Goal: Find contact information: Find contact information

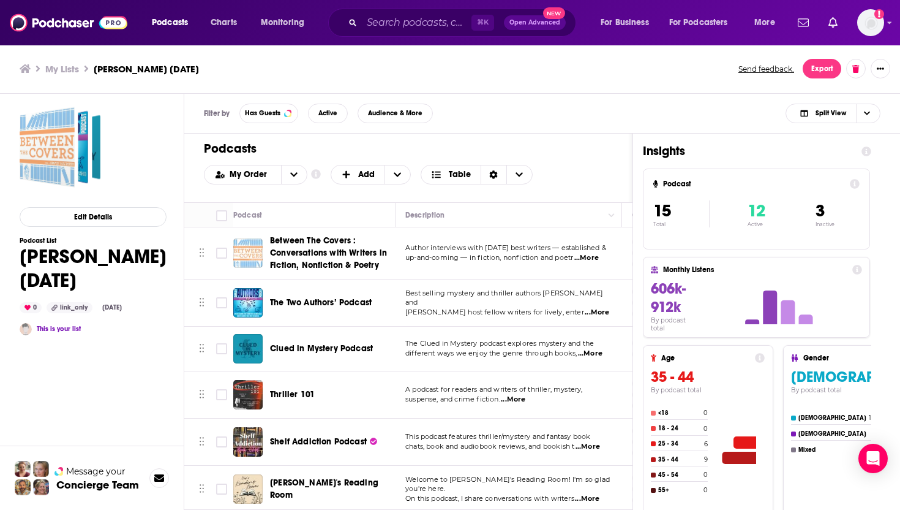
scroll to position [48, 0]
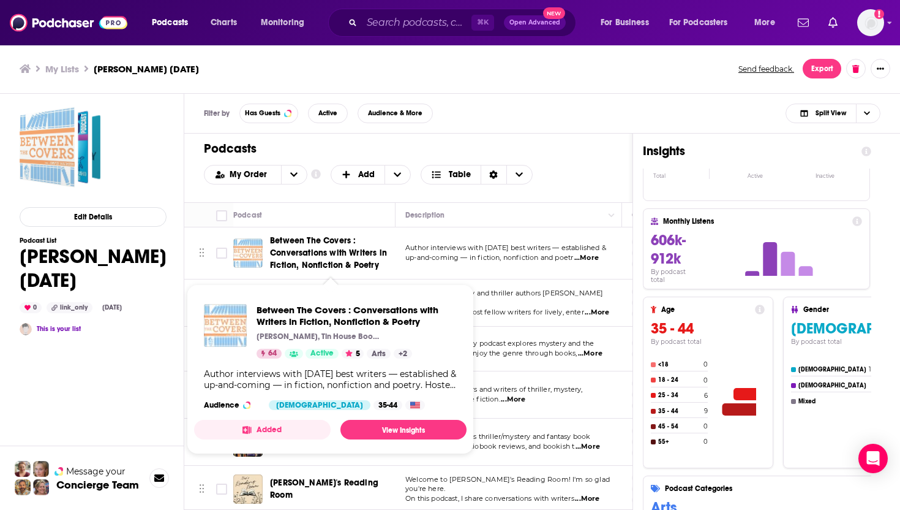
click at [313, 248] on span "Between The Covers : Conversations with Writers in Fiction, Nonfiction & Poetry" at bounding box center [328, 252] width 117 height 35
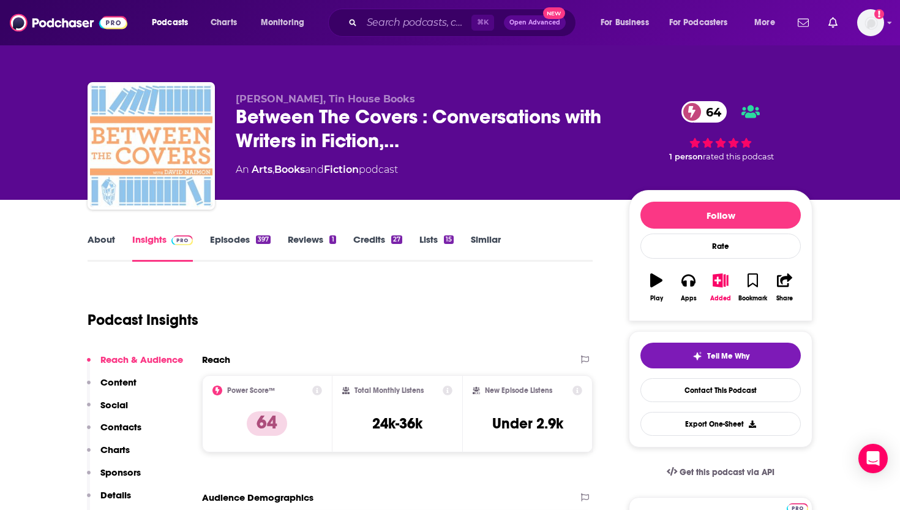
click at [97, 240] on link "About" at bounding box center [102, 247] width 28 height 28
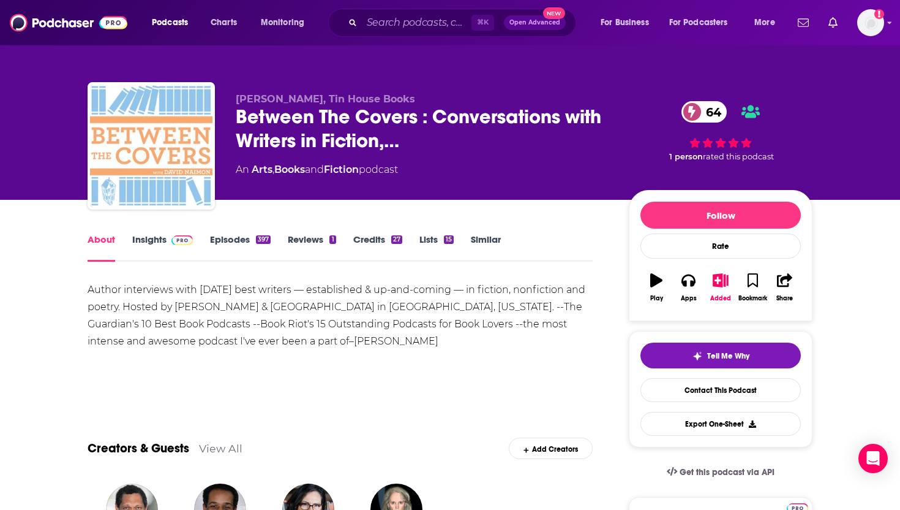
scroll to position [44, 0]
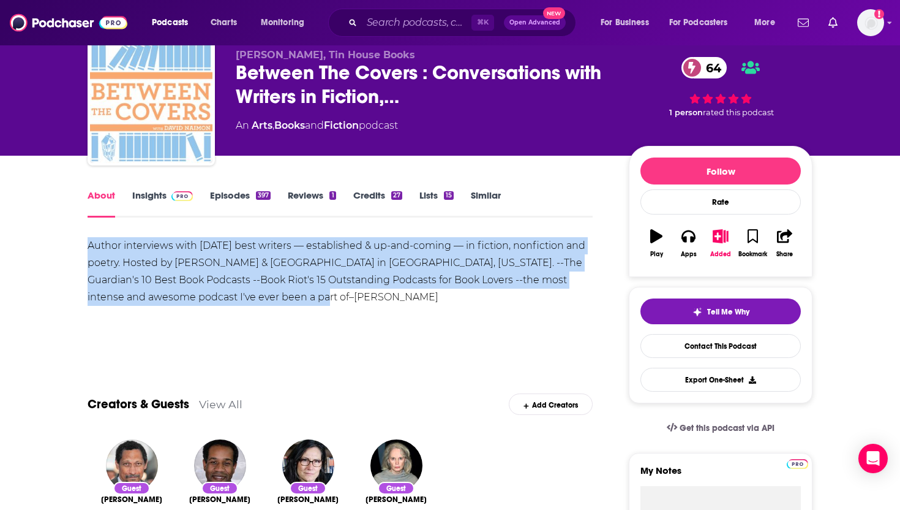
drag, startPoint x: 385, startPoint y: 313, endPoint x: 62, endPoint y: 241, distance: 330.2
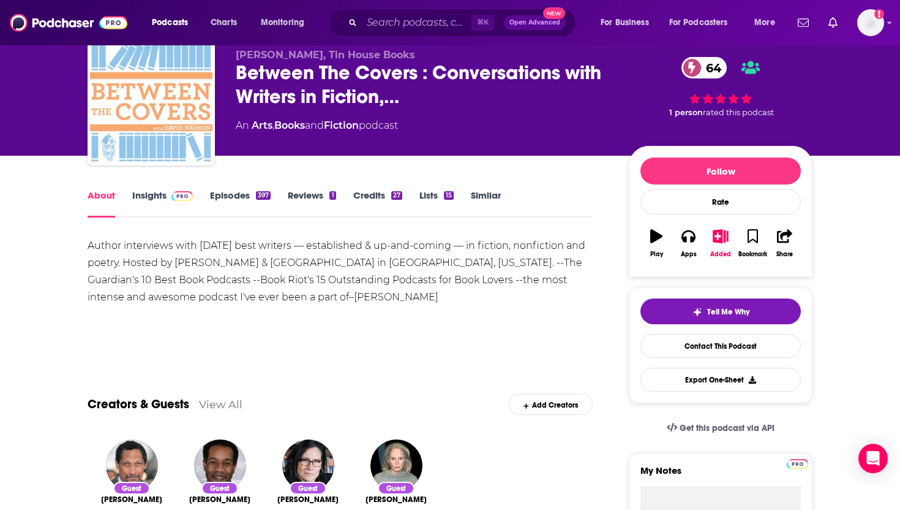
click at [208, 288] on div "Author interviews with [DATE] best writers — established & up-and-coming — in f…" at bounding box center [340, 271] width 505 height 69
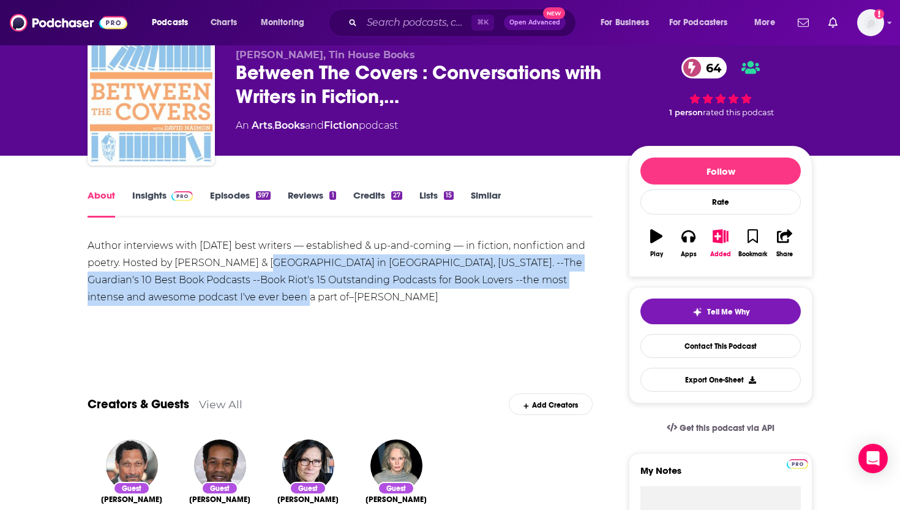
drag, startPoint x: 260, startPoint y: 255, endPoint x: 304, endPoint y: 296, distance: 59.8
click at [303, 300] on div "Author interviews with [DATE] best writers — established & up-and-coming — in f…" at bounding box center [340, 271] width 505 height 69
click at [304, 296] on div "Author interviews with [DATE] best writers — established & up-and-coming — in f…" at bounding box center [340, 271] width 505 height 69
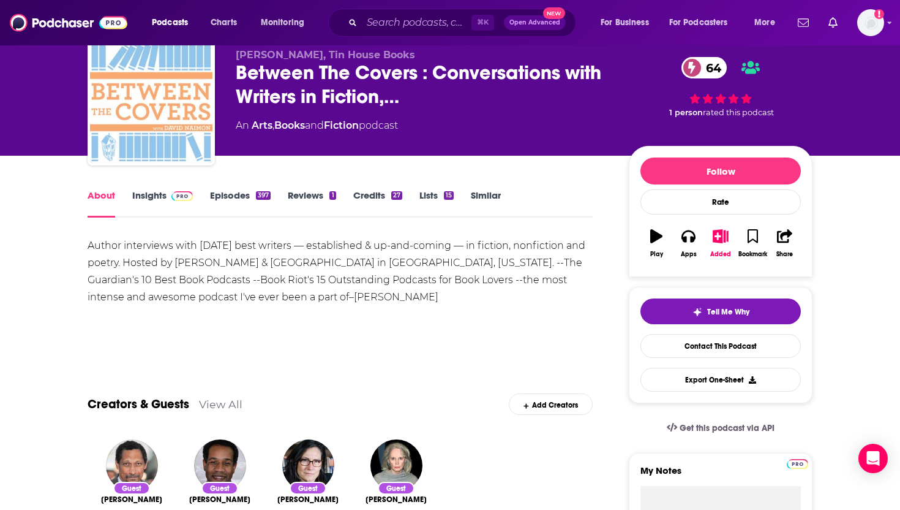
click at [224, 192] on link "Episodes 397" at bounding box center [240, 203] width 61 height 28
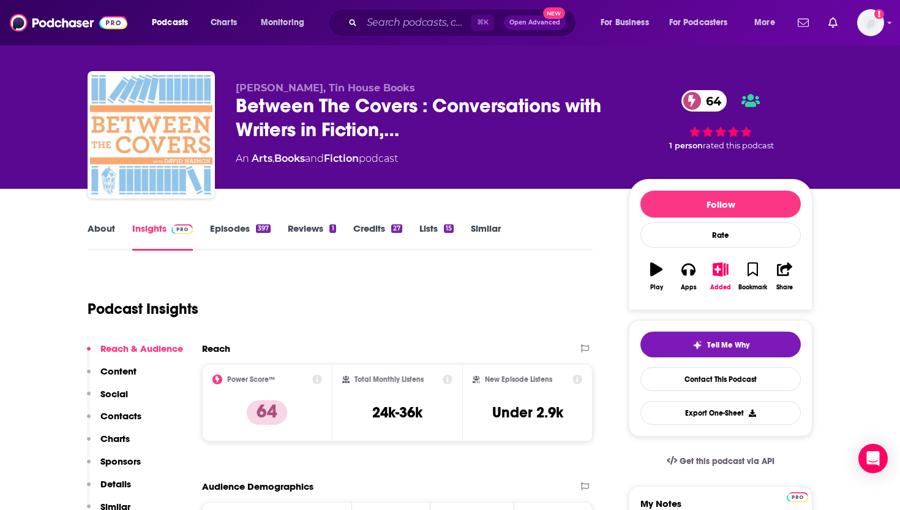
scroll to position [15, 0]
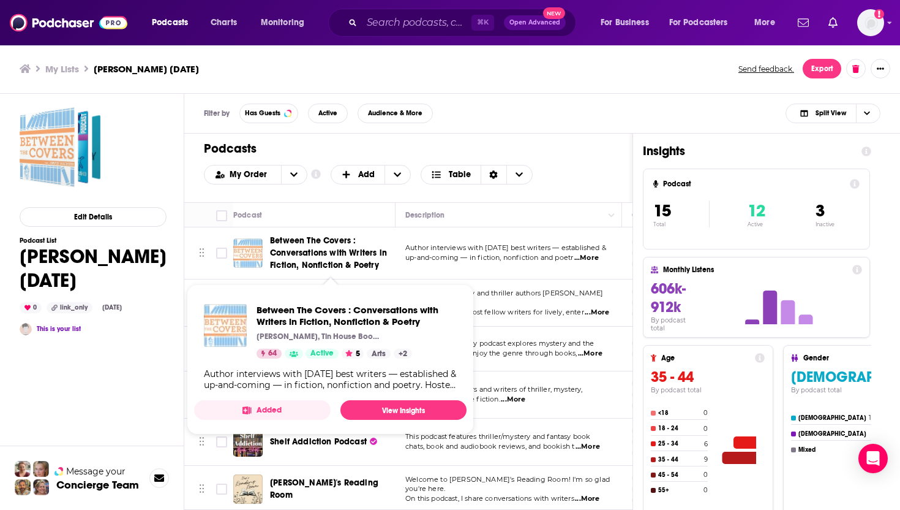
click at [358, 252] on span "Between The Covers : Conversations with Writers in Fiction, Nonfiction & Poetry" at bounding box center [328, 252] width 117 height 35
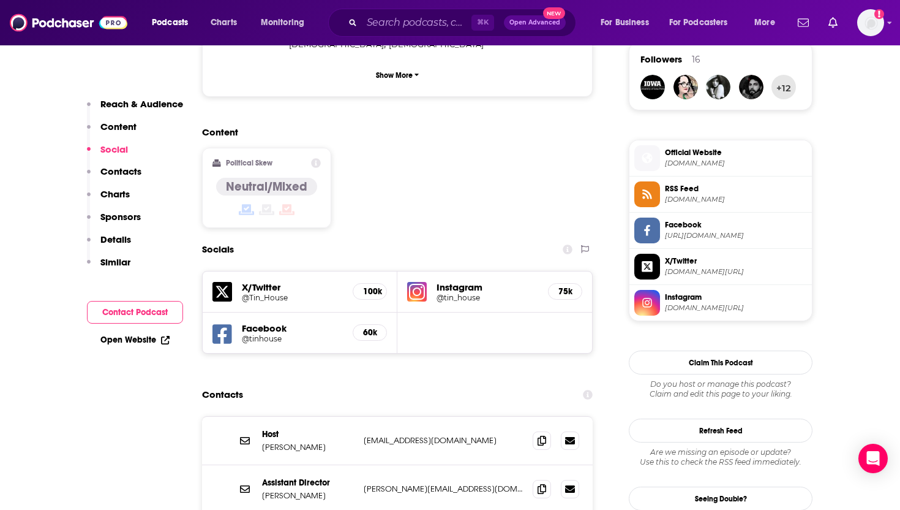
scroll to position [933, 0]
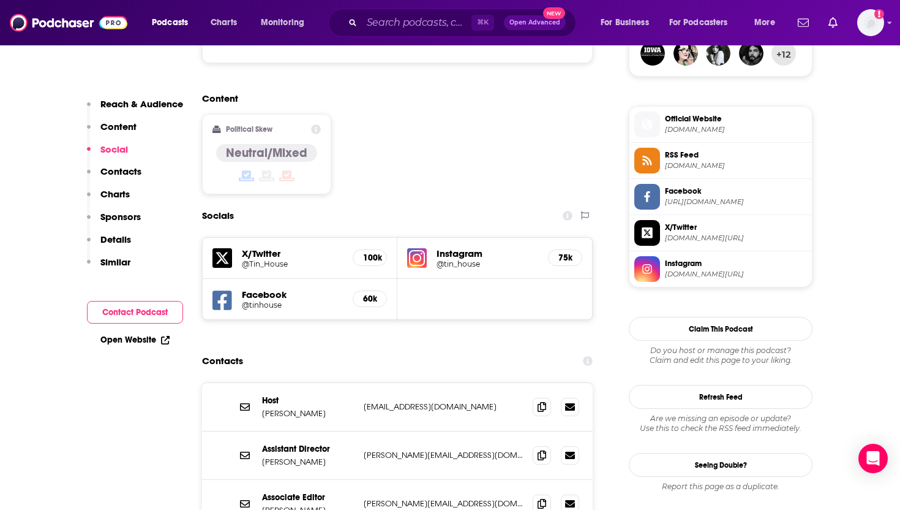
drag, startPoint x: 457, startPoint y: 329, endPoint x: 342, endPoint y: 336, distance: 115.3
click at [0, 0] on div "Host [PERSON_NAME] [EMAIL_ADDRESS][DOMAIN_NAME] [EMAIL_ADDRESS][DOMAIN_NAME]" at bounding box center [0, 0] width 0 height 0
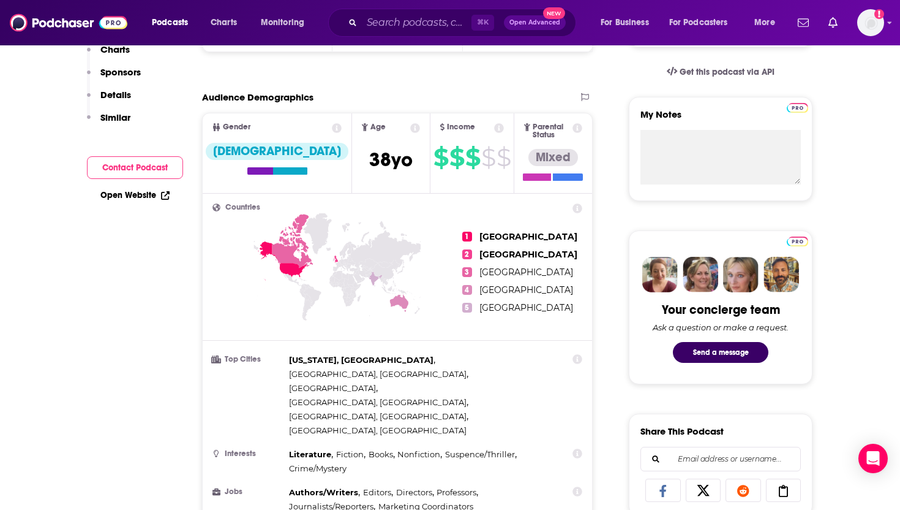
scroll to position [0, 0]
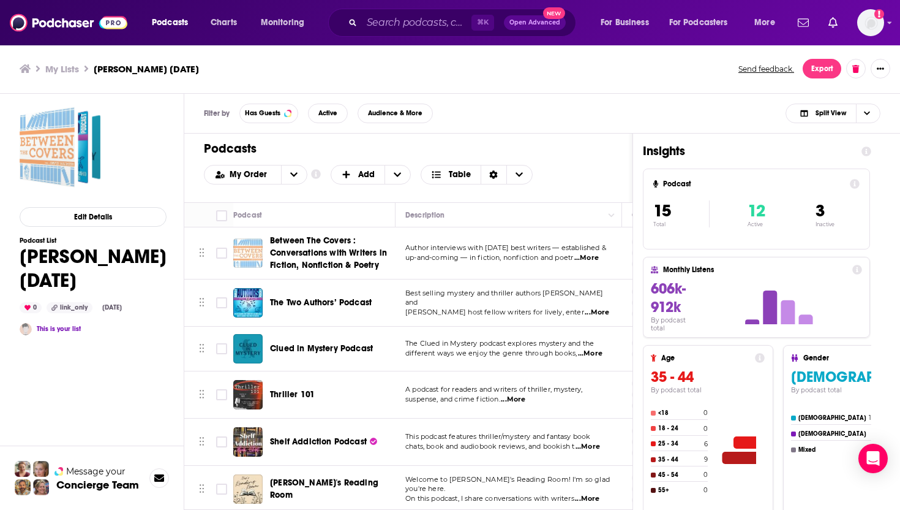
click at [340, 304] on span "The Two Authors’ Podcast" at bounding box center [321, 302] width 102 height 10
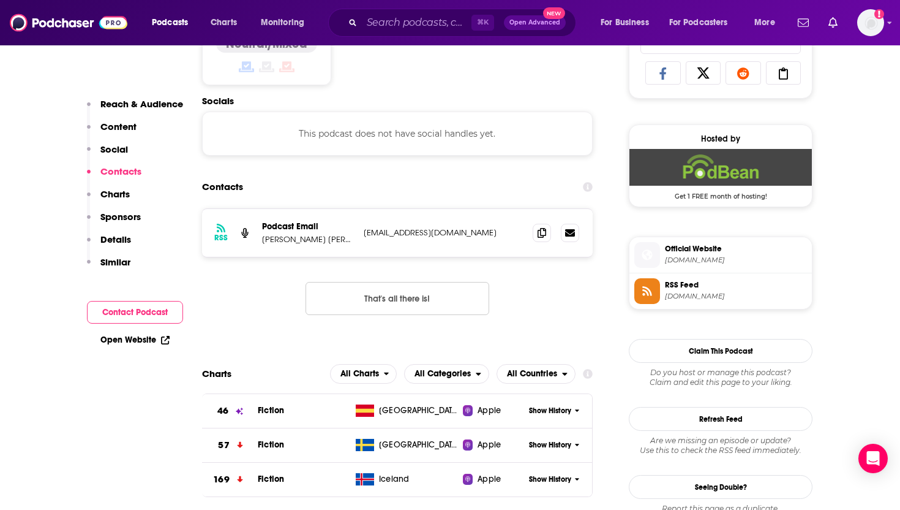
scroll to position [820, 0]
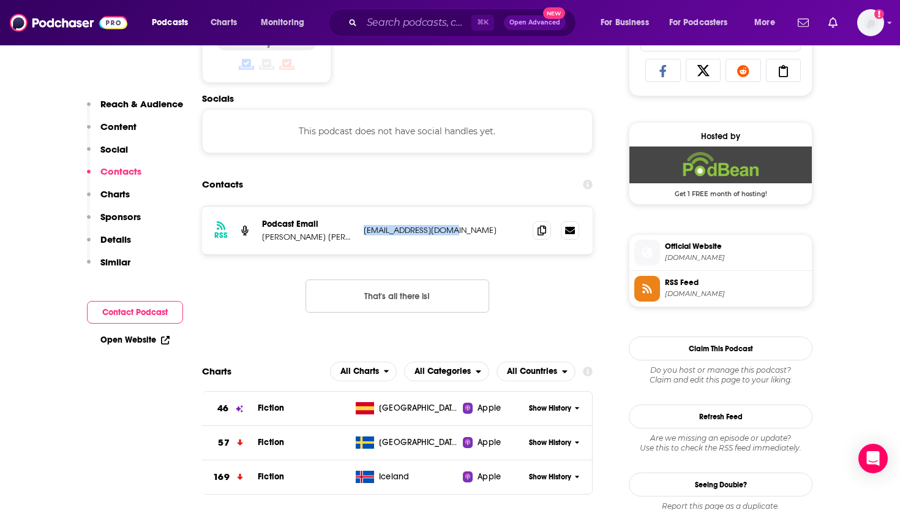
drag, startPoint x: 492, startPoint y: 230, endPoint x: 362, endPoint y: 231, distance: 130.5
click at [361, 231] on div "RSS Podcast Email [PERSON_NAME] [PERSON_NAME] [PERSON_NAME][EMAIL_ADDRESS][DOMA…" at bounding box center [397, 230] width 391 height 48
copy p "[EMAIL_ADDRESS][DOMAIN_NAME]"
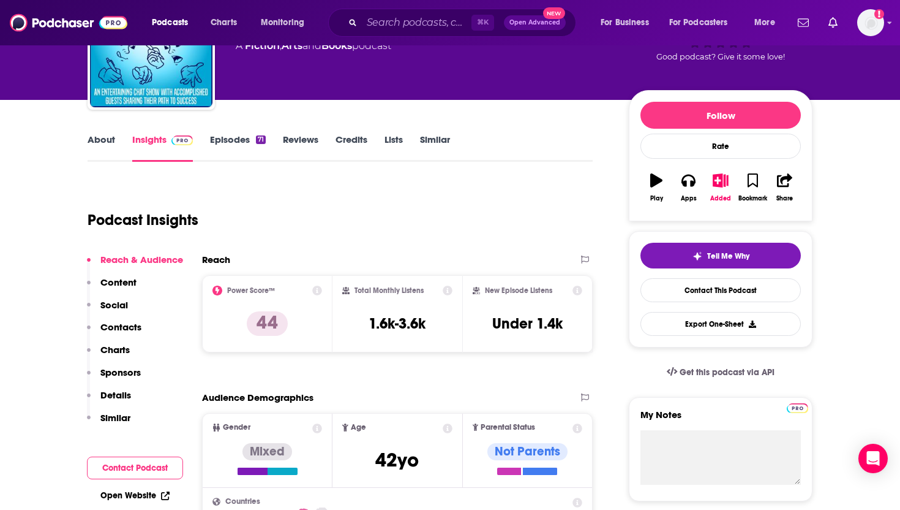
scroll to position [0, 0]
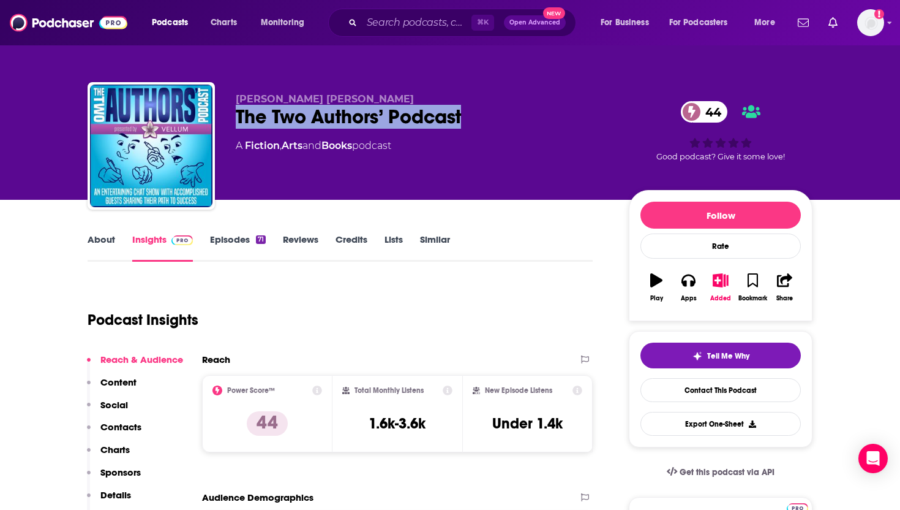
drag, startPoint x: 476, startPoint y: 126, endPoint x: 235, endPoint y: 122, distance: 241.3
click at [235, 122] on div "[PERSON_NAME] [PERSON_NAME] The Two Authors’ Podcast 44 A Fiction , Arts and Bo…" at bounding box center [450, 148] width 725 height 132
copy h2 "The Two Authors’ Podcast"
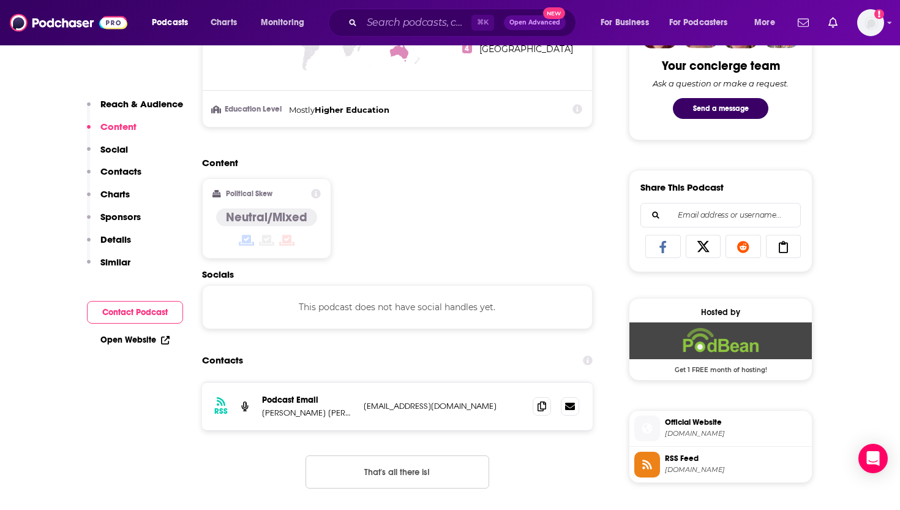
scroll to position [712, 0]
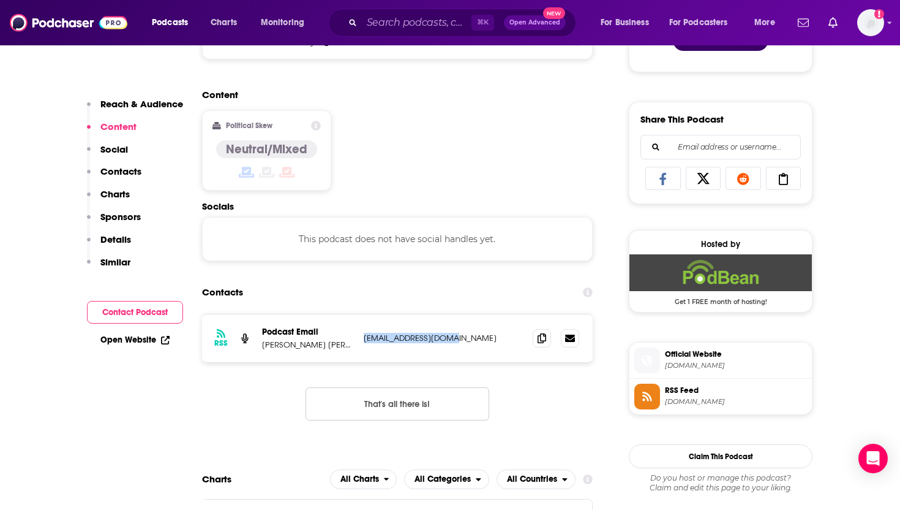
drag, startPoint x: 485, startPoint y: 345, endPoint x: 362, endPoint y: 337, distance: 123.4
click at [362, 337] on div "RSS Podcast Email [PERSON_NAME] [PERSON_NAME] [PERSON_NAME][EMAIL_ADDRESS][DOMA…" at bounding box center [397, 338] width 391 height 48
copy p "[EMAIL_ADDRESS][DOMAIN_NAME]"
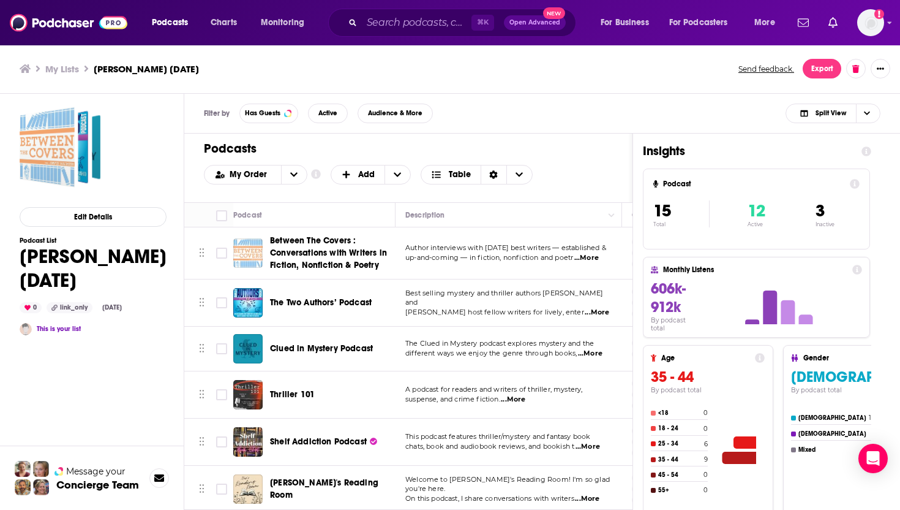
click at [304, 350] on span "Clued in Mystery Podcast" at bounding box center [321, 348] width 103 height 10
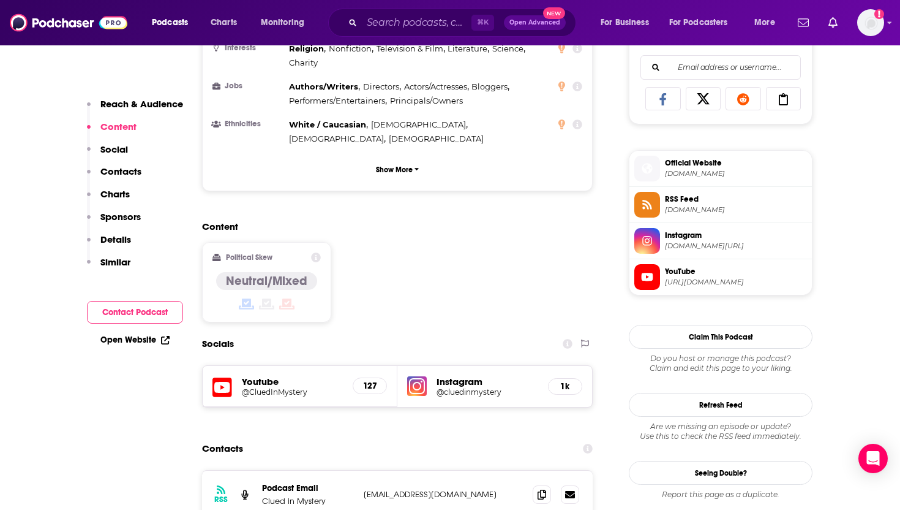
scroll to position [794, 0]
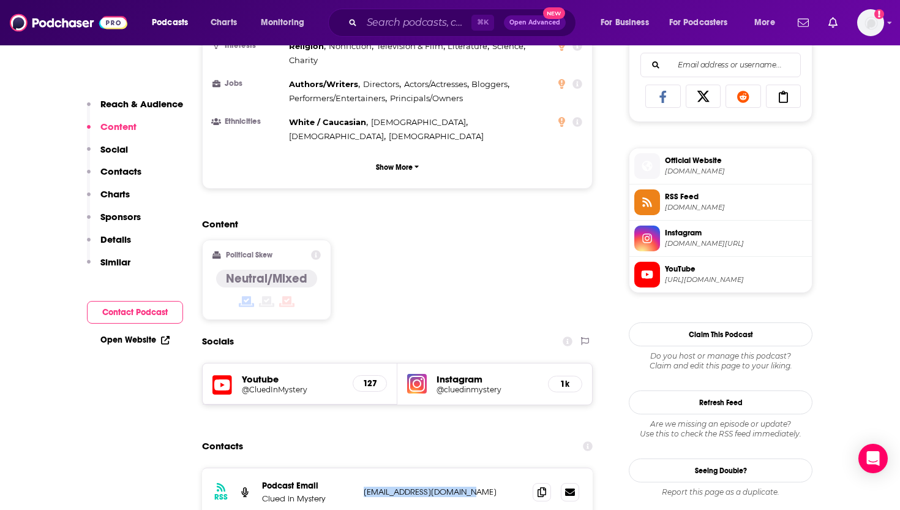
drag, startPoint x: 474, startPoint y: 428, endPoint x: 345, endPoint y: 432, distance: 128.7
click at [0, 0] on div "Podcast Email Clued in Mystery [EMAIL_ADDRESS][DOMAIN_NAME] [EMAIL_ADDRESS][DOM…" at bounding box center [0, 0] width 0 height 0
copy div "[EMAIL_ADDRESS][DOMAIN_NAME]"
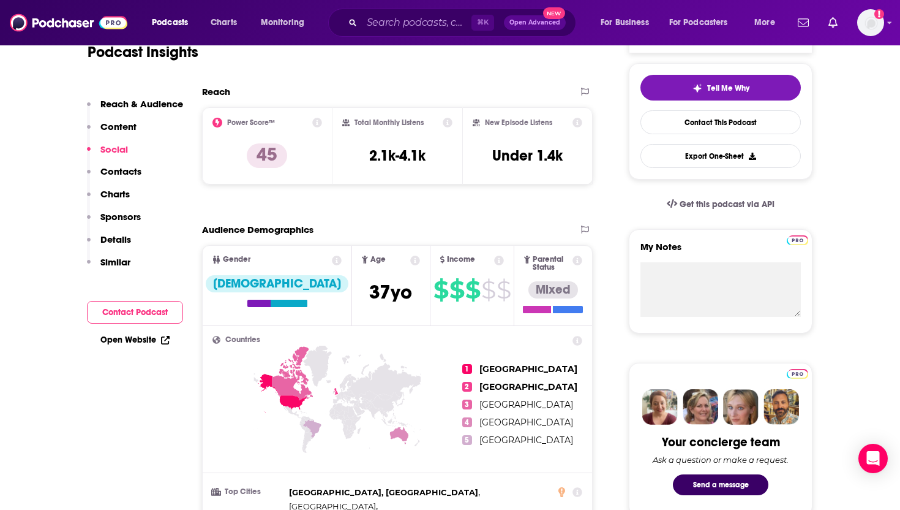
scroll to position [0, 0]
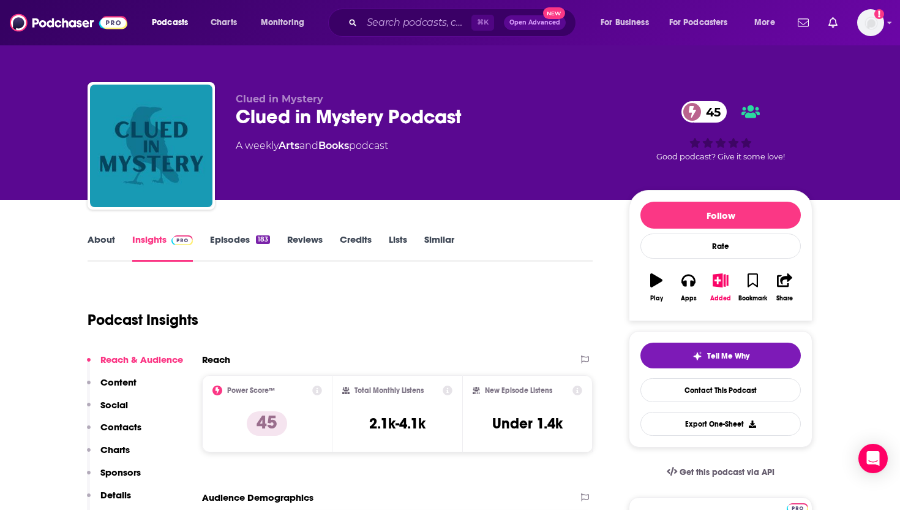
click at [352, 293] on div "Podcast Insights" at bounding box center [336, 312] width 496 height 62
click at [103, 245] on link "About" at bounding box center [102, 247] width 28 height 28
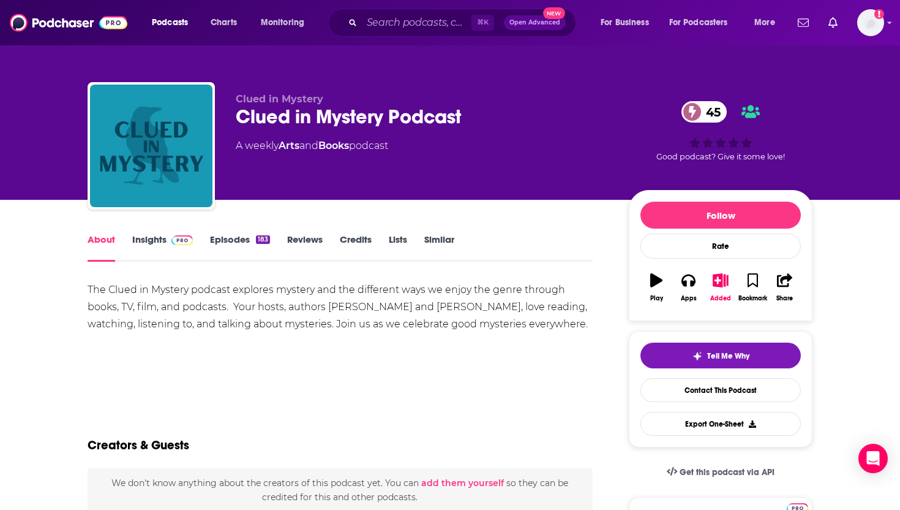
drag, startPoint x: 74, startPoint y: 284, endPoint x: 129, endPoint y: 349, distance: 84.3
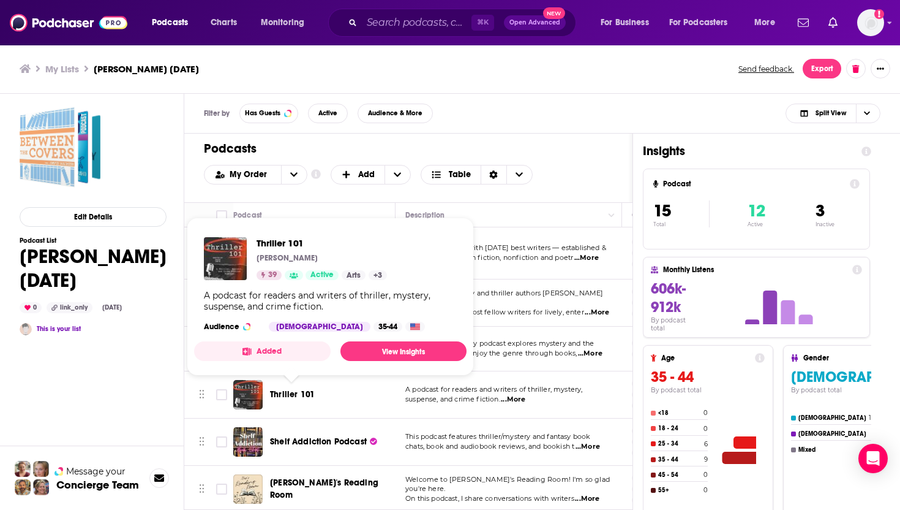
click at [309, 396] on span "Thriller 101" at bounding box center [292, 394] width 45 height 10
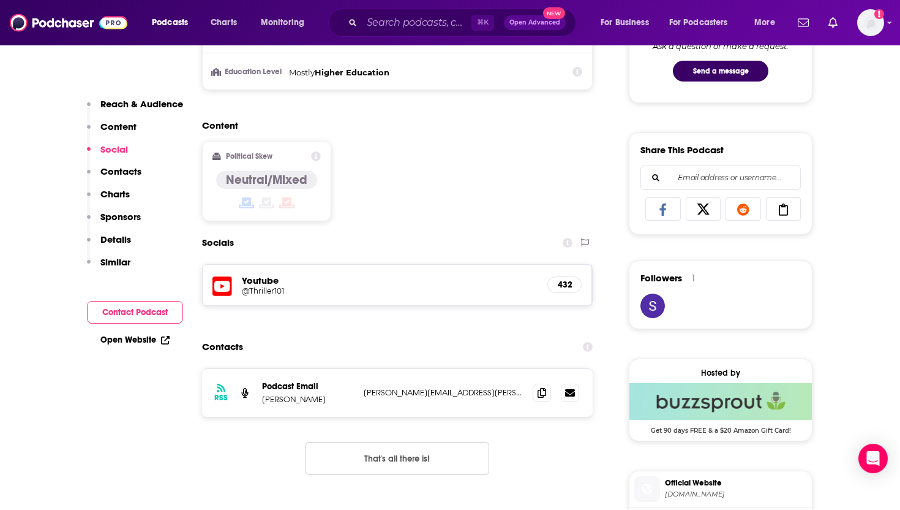
scroll to position [683, 0]
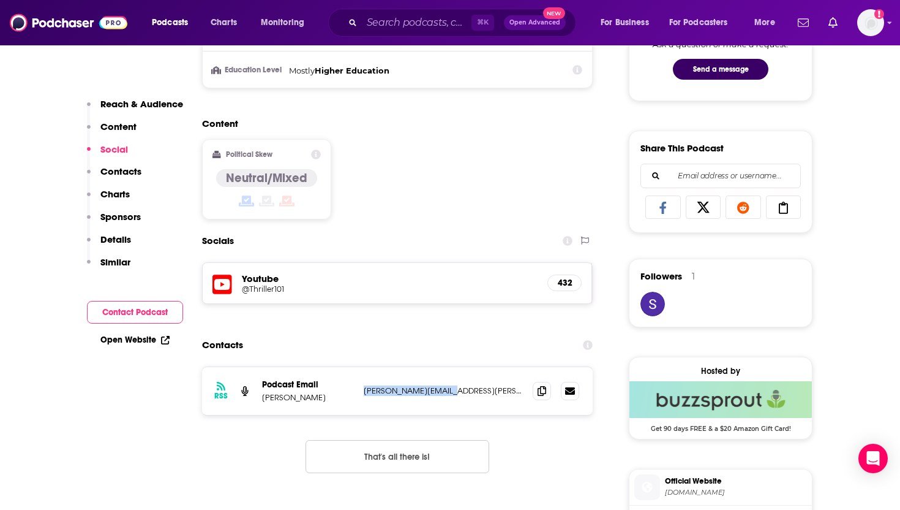
drag, startPoint x: 496, startPoint y: 391, endPoint x: 363, endPoint y: 395, distance: 133.0
click at [364, 395] on p "[PERSON_NAME][EMAIL_ADDRESS][PERSON_NAME][DOMAIN_NAME]" at bounding box center [443, 390] width 159 height 10
copy p "[PERSON_NAME][EMAIL_ADDRESS][PERSON_NAME][DOMAIN_NAME]"
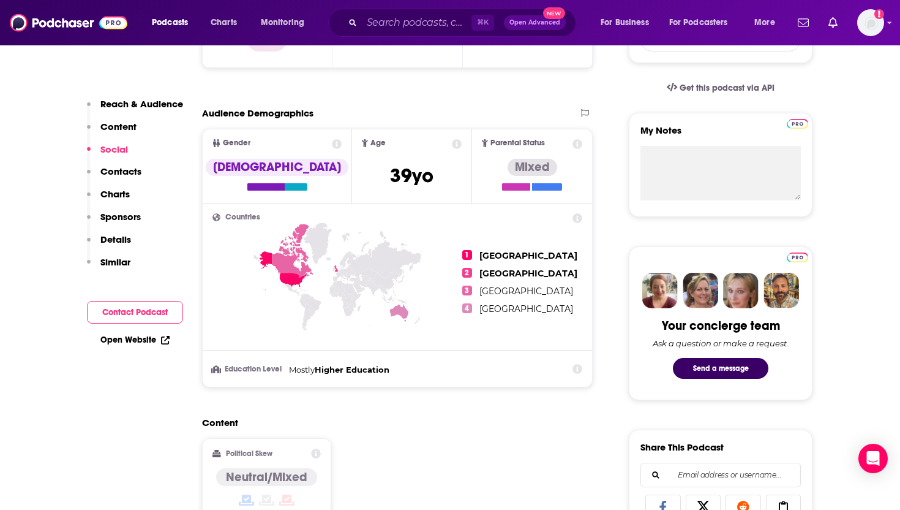
scroll to position [0, 0]
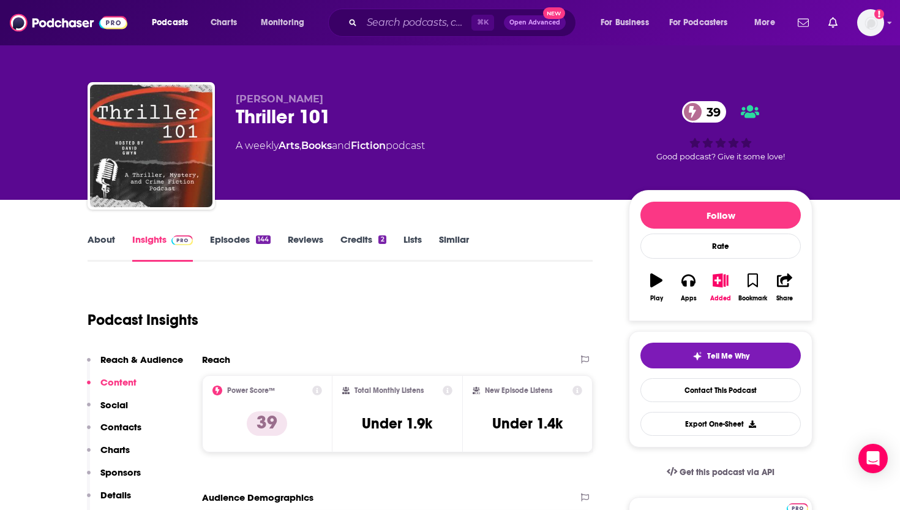
click at [100, 238] on link "About" at bounding box center [102, 247] width 28 height 28
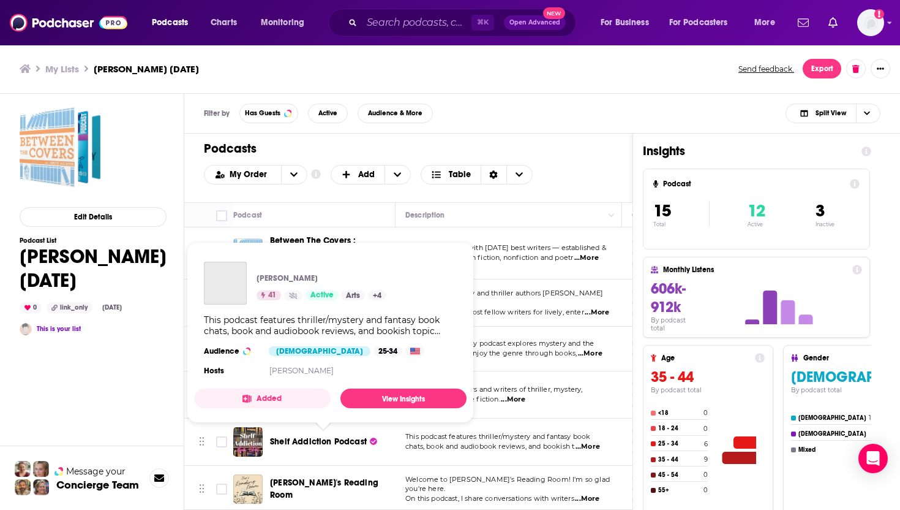
click at [320, 443] on span "Shelf Addiction Podcast" at bounding box center [318, 441] width 97 height 10
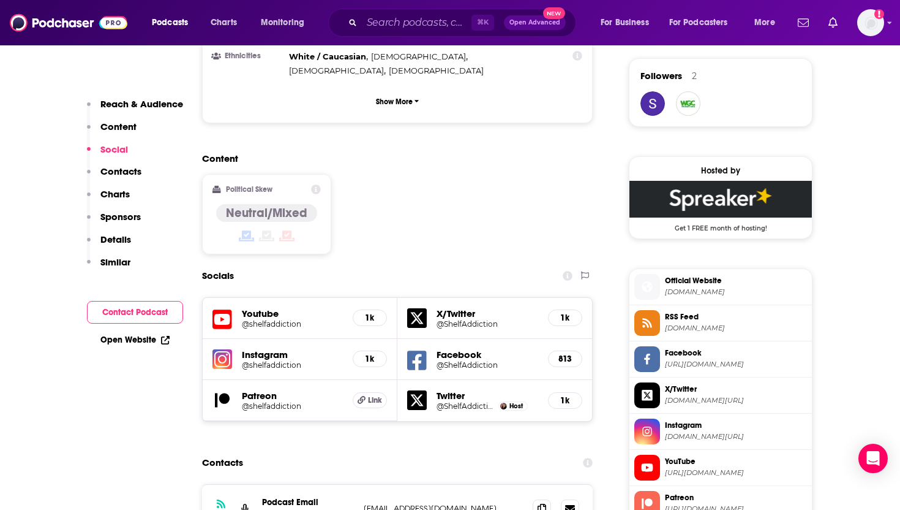
scroll to position [907, 0]
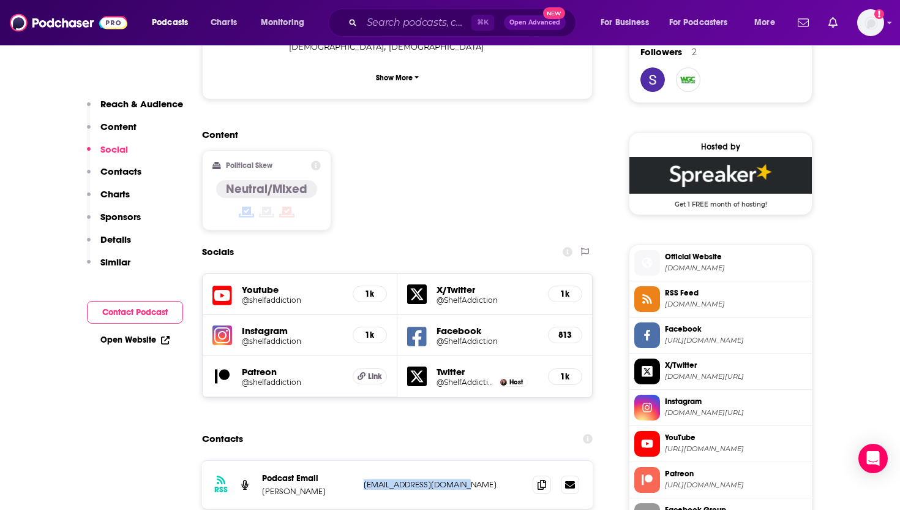
drag, startPoint x: 472, startPoint y: 417, endPoint x: 359, endPoint y: 413, distance: 112.8
click at [359, 461] on div "RSS Podcast Email [PERSON_NAME] [EMAIL_ADDRESS][DOMAIN_NAME] [EMAIL_ADDRESS][DO…" at bounding box center [397, 485] width 391 height 48
copy p "[EMAIL_ADDRESS][DOMAIN_NAME]"
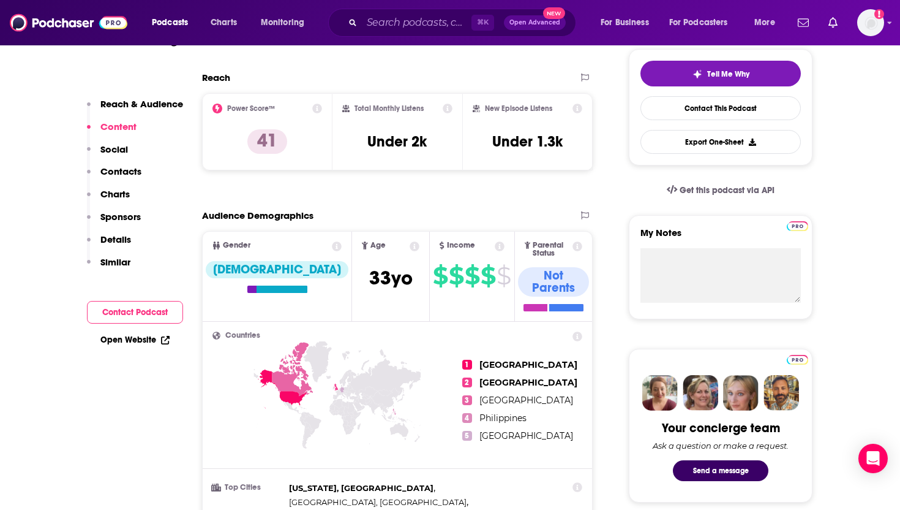
scroll to position [0, 0]
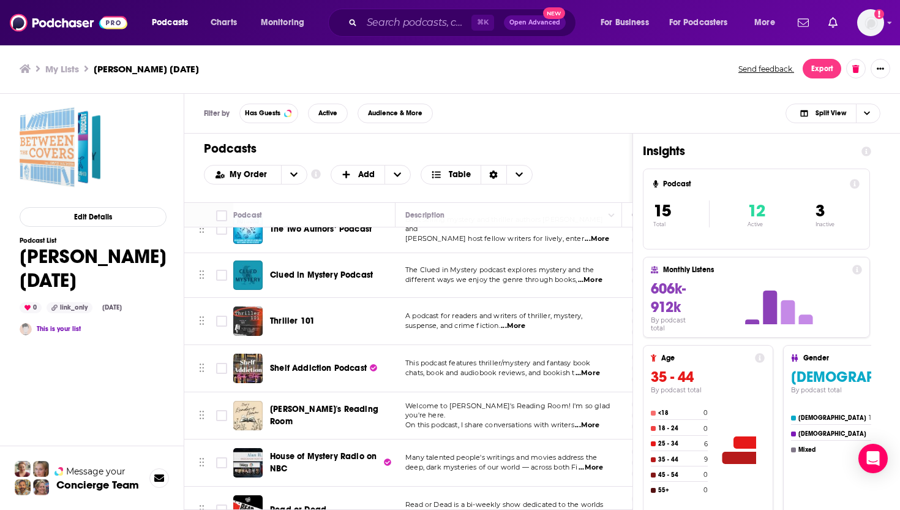
scroll to position [99, 0]
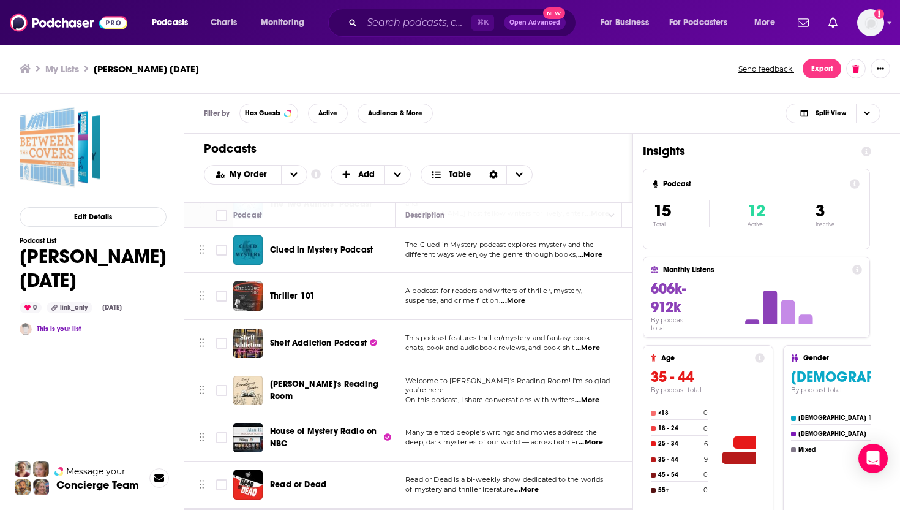
click at [306, 392] on span "[PERSON_NAME]'s Reading Room" at bounding box center [324, 390] width 108 height 23
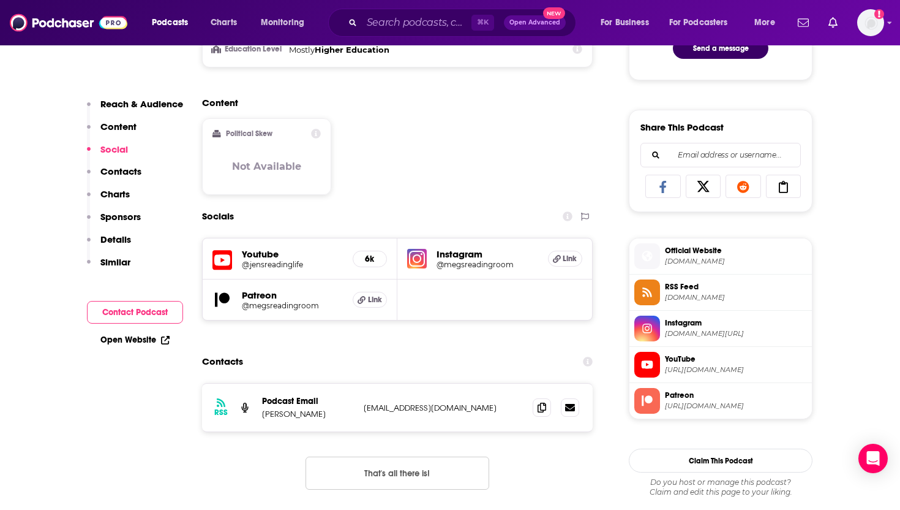
scroll to position [709, 0]
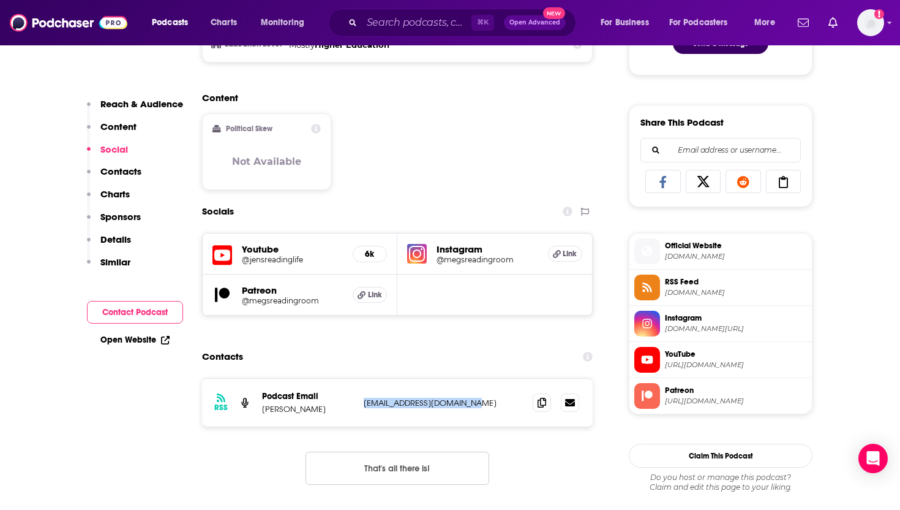
drag, startPoint x: 507, startPoint y: 405, endPoint x: 364, endPoint y: 407, distance: 142.7
click at [364, 407] on p "[EMAIL_ADDRESS][DOMAIN_NAME]" at bounding box center [443, 403] width 159 height 10
copy p "[EMAIL_ADDRESS][DOMAIN_NAME]"
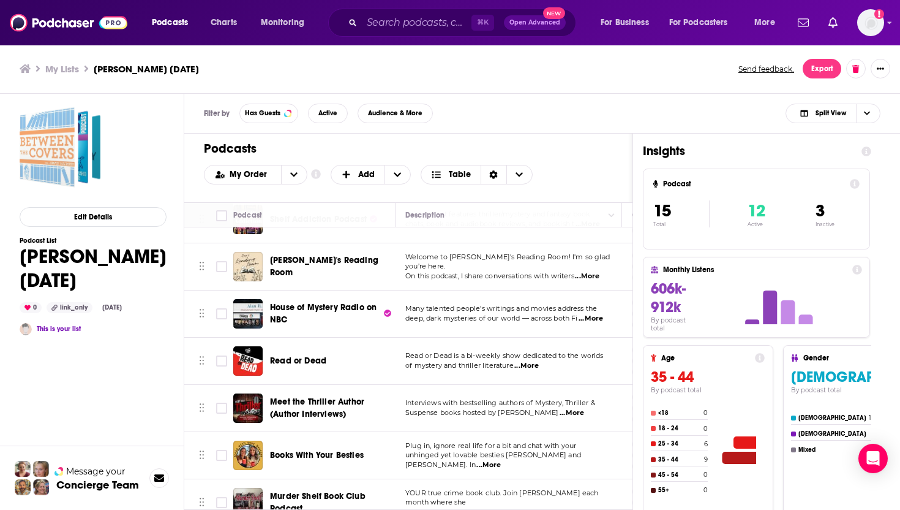
scroll to position [231, 0]
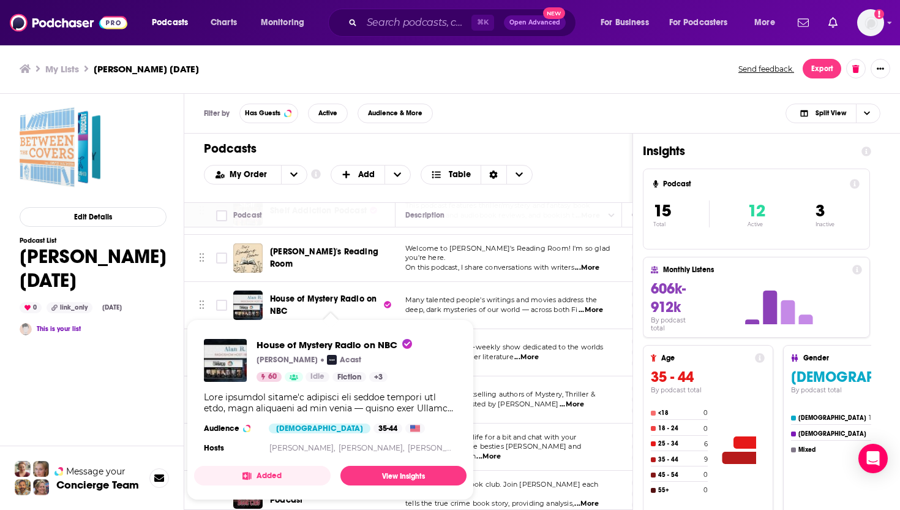
click at [296, 301] on span "House of Mystery Radio on NBC" at bounding box center [323, 304] width 107 height 23
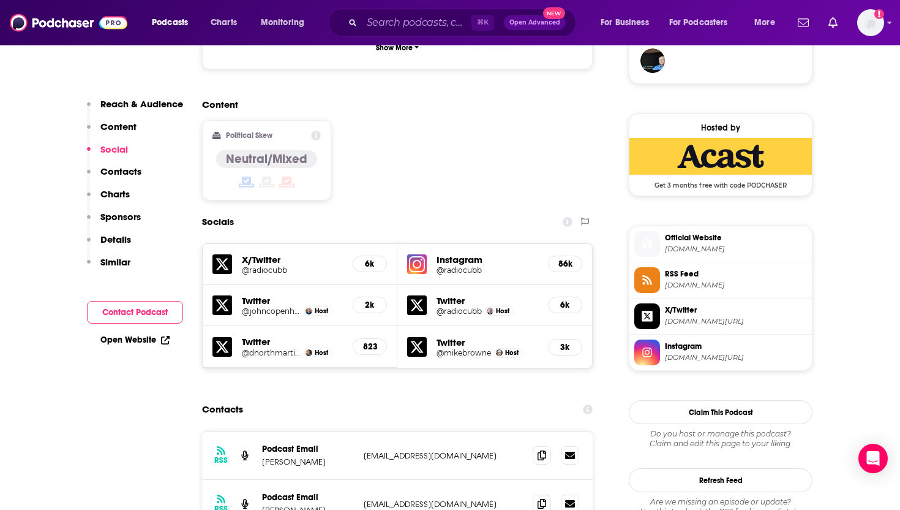
scroll to position [1048, 0]
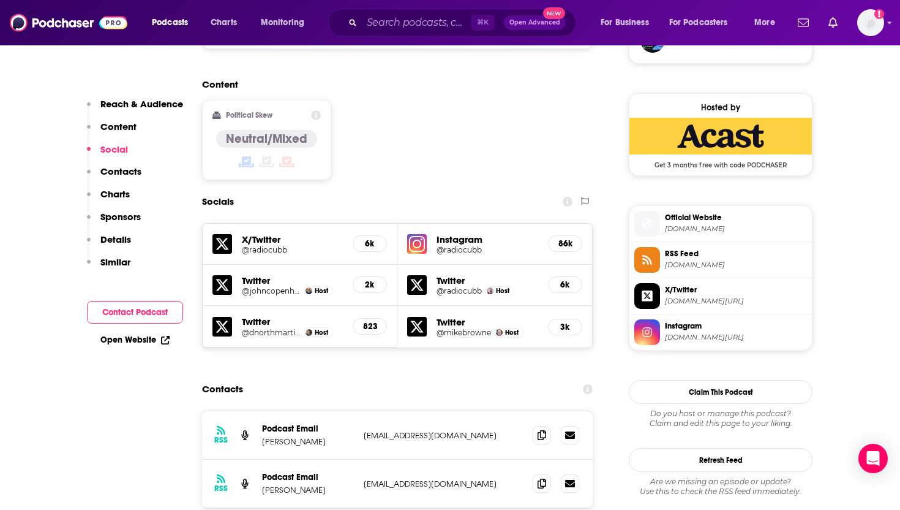
drag, startPoint x: 481, startPoint y: 352, endPoint x: 363, endPoint y: 350, distance: 117.6
click at [364, 430] on p "[EMAIL_ADDRESS][DOMAIN_NAME]" at bounding box center [443, 435] width 159 height 10
drag, startPoint x: 364, startPoint y: 350, endPoint x: 473, endPoint y: 349, distance: 109.6
click at [473, 430] on p "[EMAIL_ADDRESS][DOMAIN_NAME]" at bounding box center [443, 435] width 159 height 10
copy p "[EMAIL_ADDRESS][DOMAIN_NAME]"
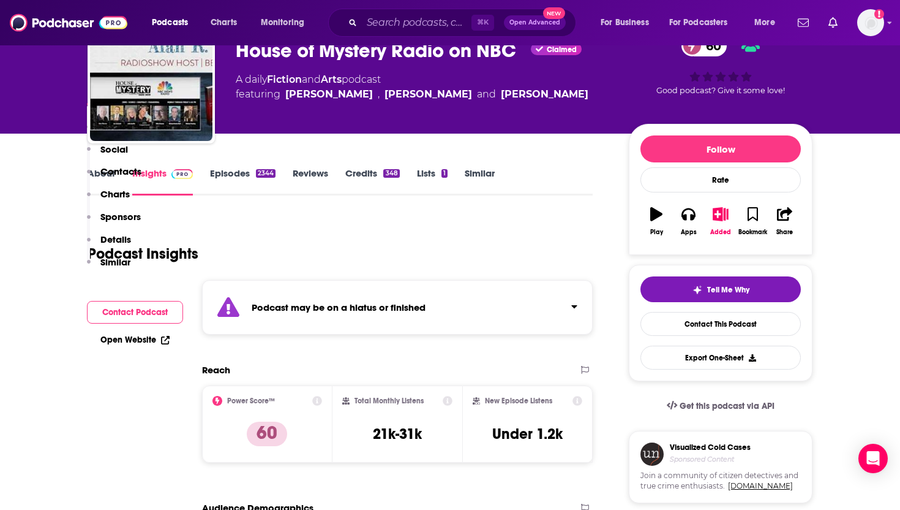
scroll to position [0, 0]
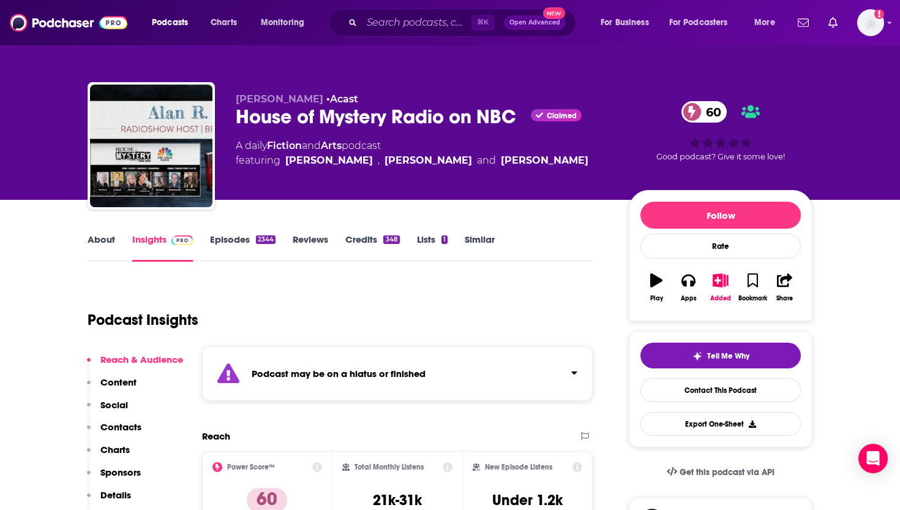
click at [247, 239] on link "Episodes 2344" at bounding box center [243, 247] width 66 height 28
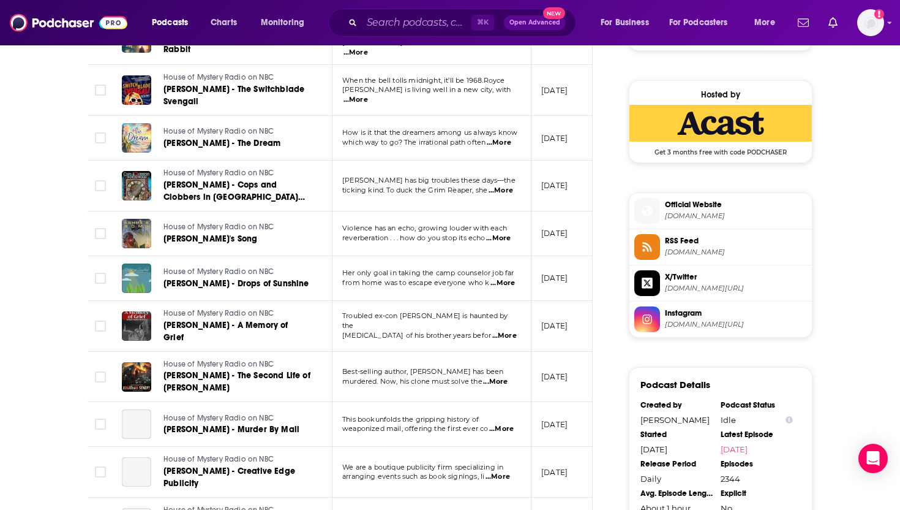
scroll to position [1191, 0]
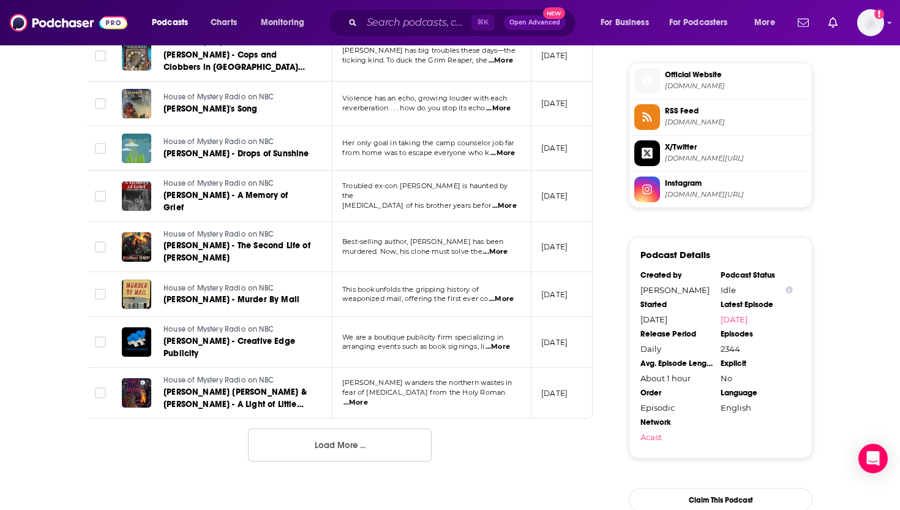
click at [388, 428] on button "Load More ..." at bounding box center [340, 444] width 184 height 33
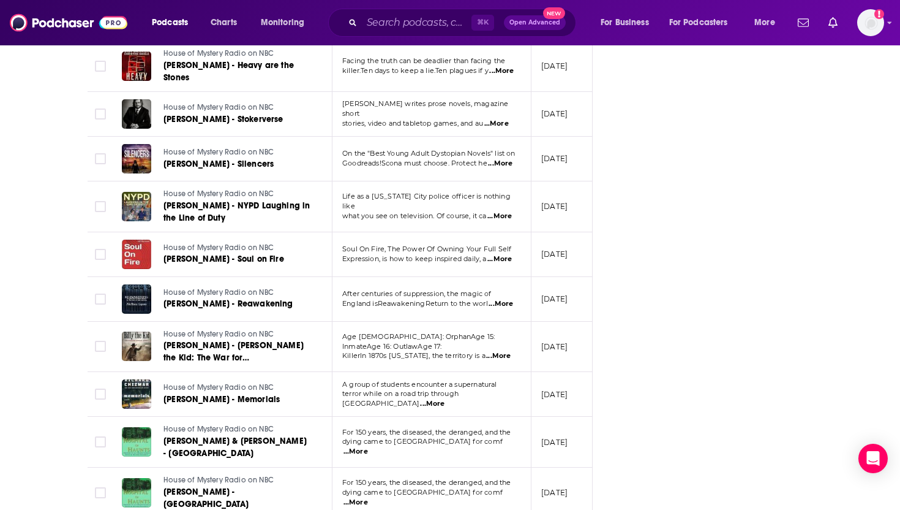
scroll to position [2279, 0]
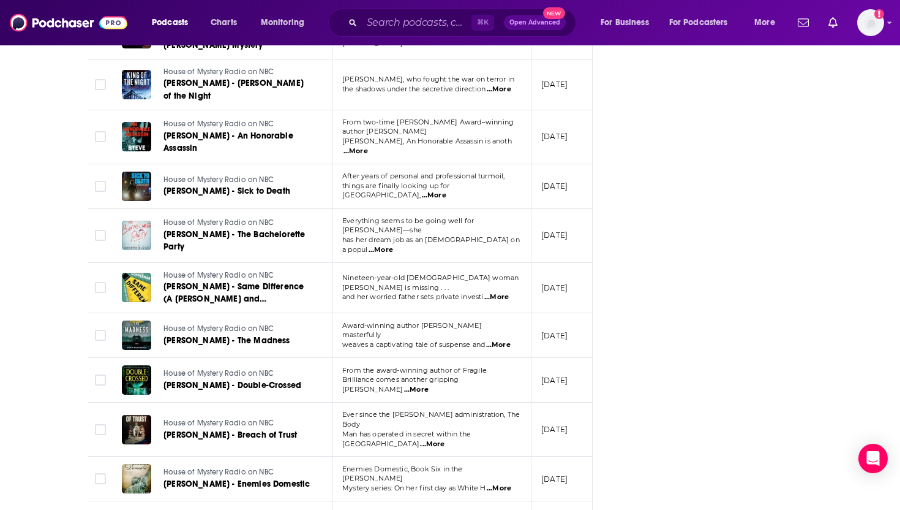
scroll to position [3475, 0]
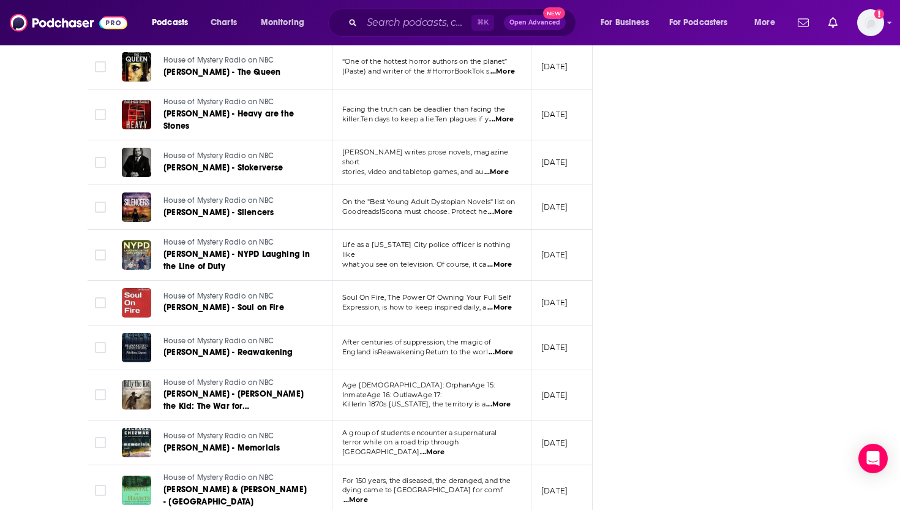
scroll to position [1685, 0]
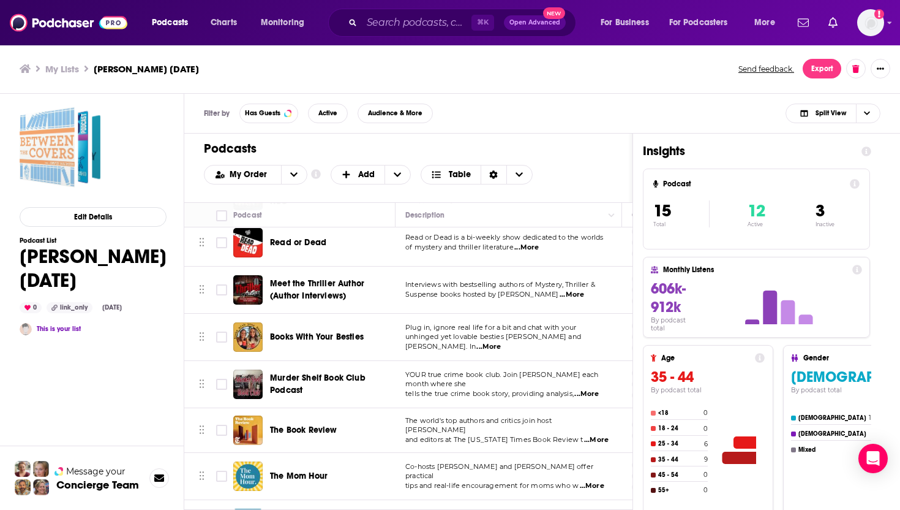
scroll to position [341, 0]
click at [314, 243] on span "Read or Dead" at bounding box center [298, 241] width 56 height 10
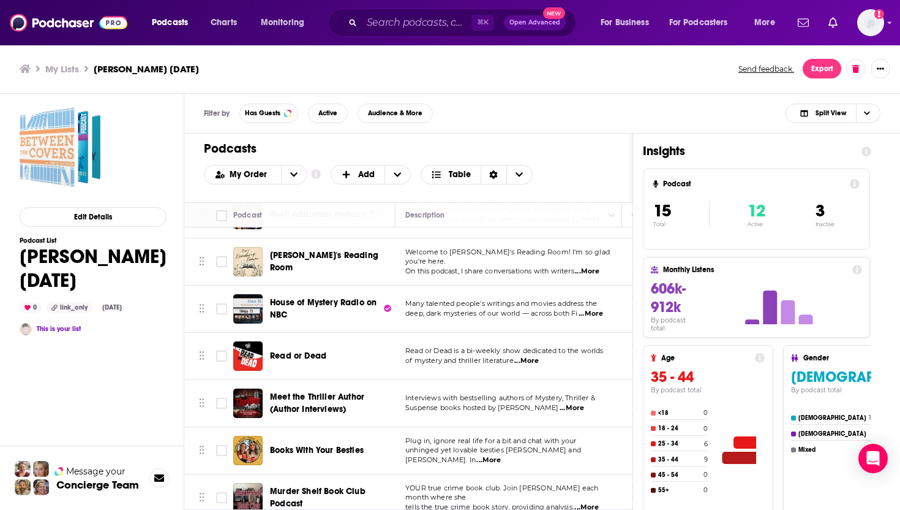
scroll to position [228, 0]
click at [323, 395] on span "Meet the Thriller Author (Author Interviews)" at bounding box center [317, 402] width 94 height 23
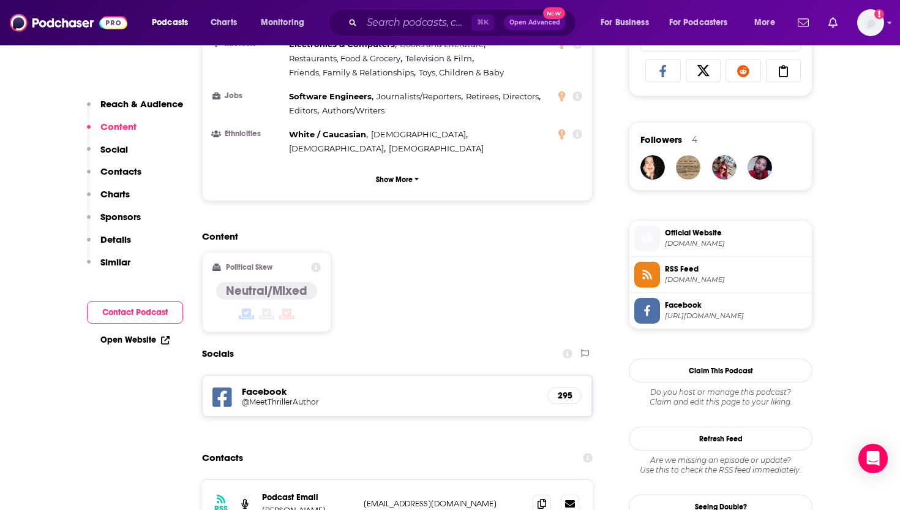
scroll to position [845, 0]
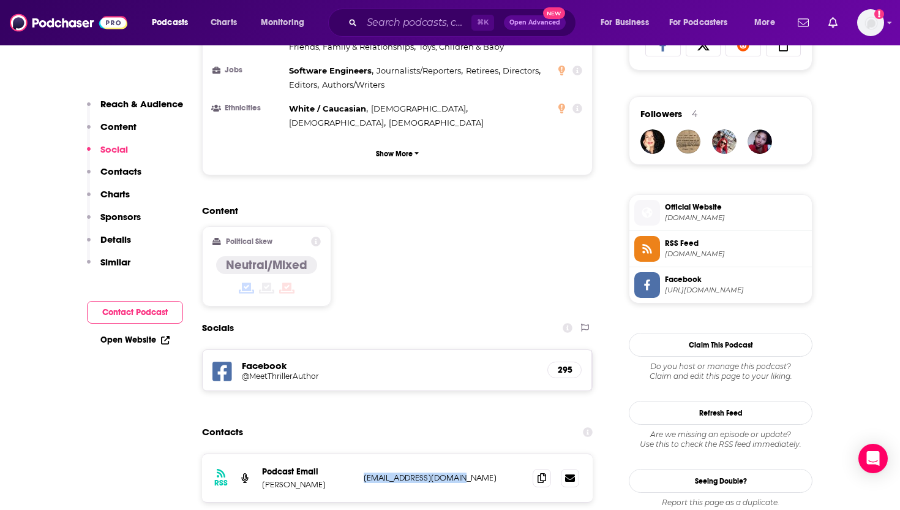
drag, startPoint x: 484, startPoint y: 398, endPoint x: 366, endPoint y: 390, distance: 117.8
click at [366, 454] on div "RSS Podcast Email [PERSON_NAME] [EMAIL_ADDRESS][DOMAIN_NAME] [EMAIL_ADDRESS][DO…" at bounding box center [397, 478] width 391 height 48
copy p "[EMAIL_ADDRESS][DOMAIN_NAME]"
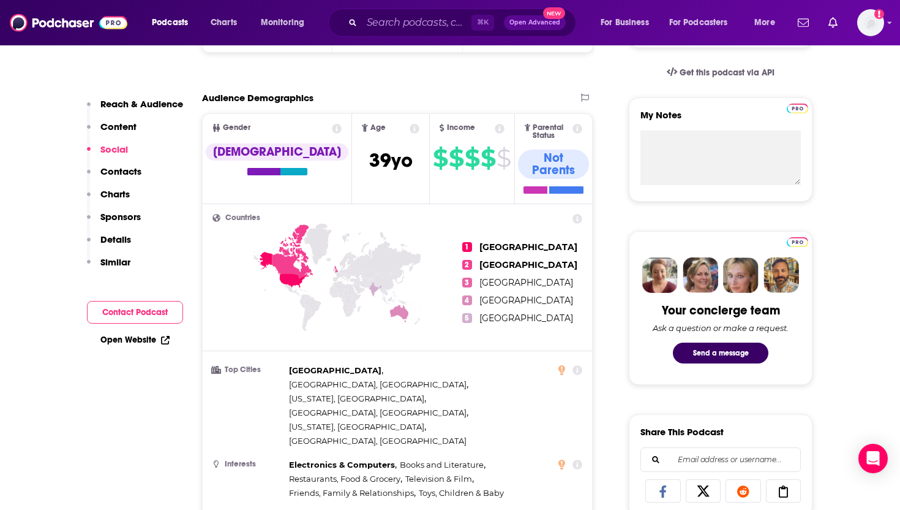
scroll to position [0, 0]
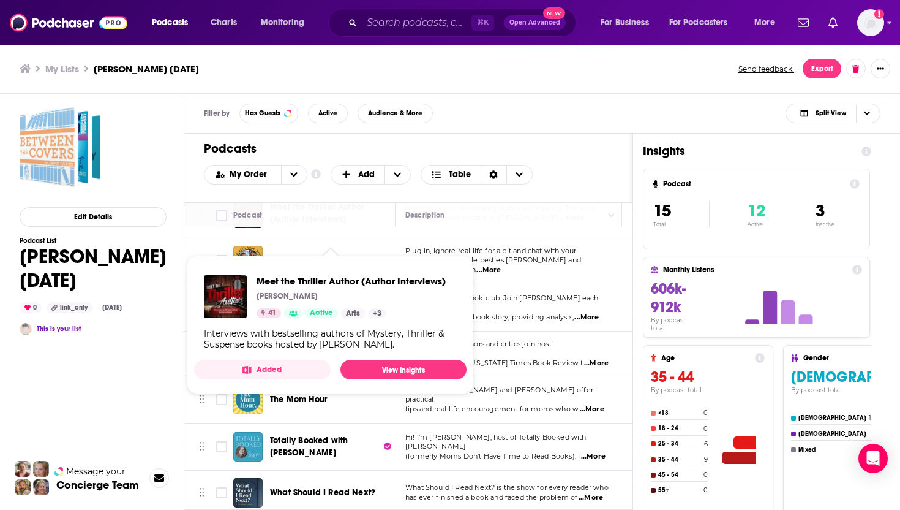
scroll to position [423, 0]
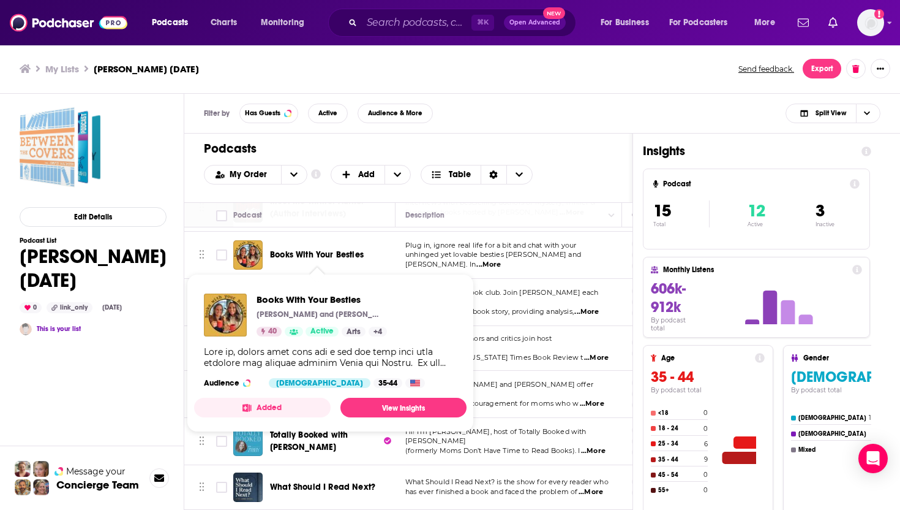
click at [333, 253] on span "Books With Your Besties" at bounding box center [317, 254] width 94 height 10
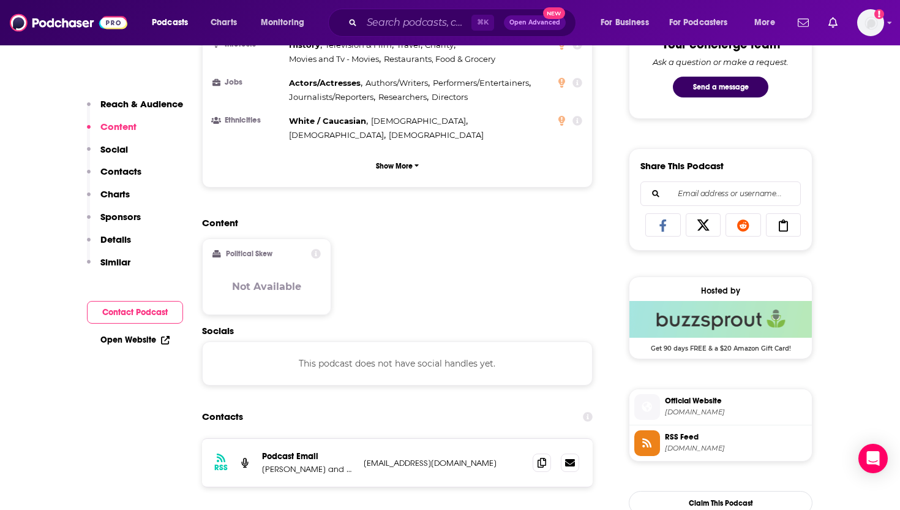
scroll to position [767, 0]
drag, startPoint x: 489, startPoint y: 416, endPoint x: 358, endPoint y: 417, distance: 131.1
click at [358, 438] on div "RSS Podcast Email [PERSON_NAME] and [PERSON_NAME] [EMAIL_ADDRESS][DOMAIN_NAME] …" at bounding box center [397, 462] width 391 height 48
copy div "[EMAIL_ADDRESS][DOMAIN_NAME]"
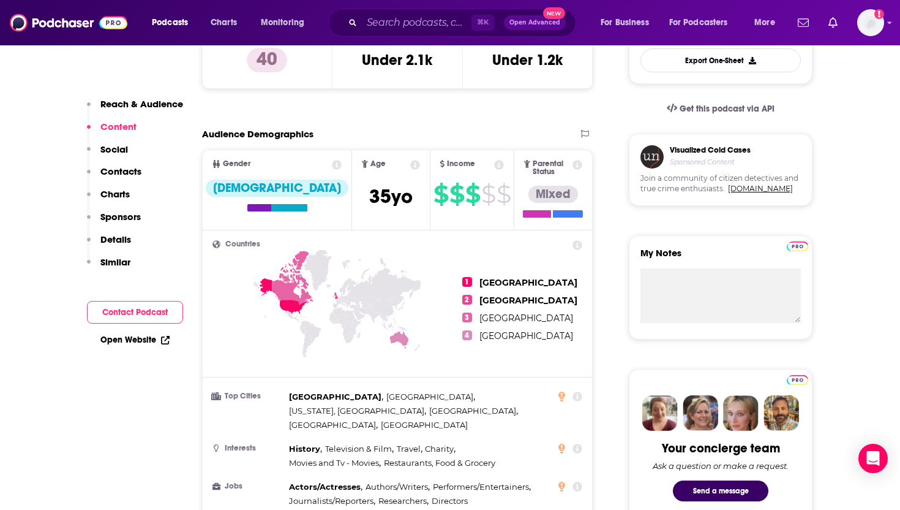
scroll to position [0, 0]
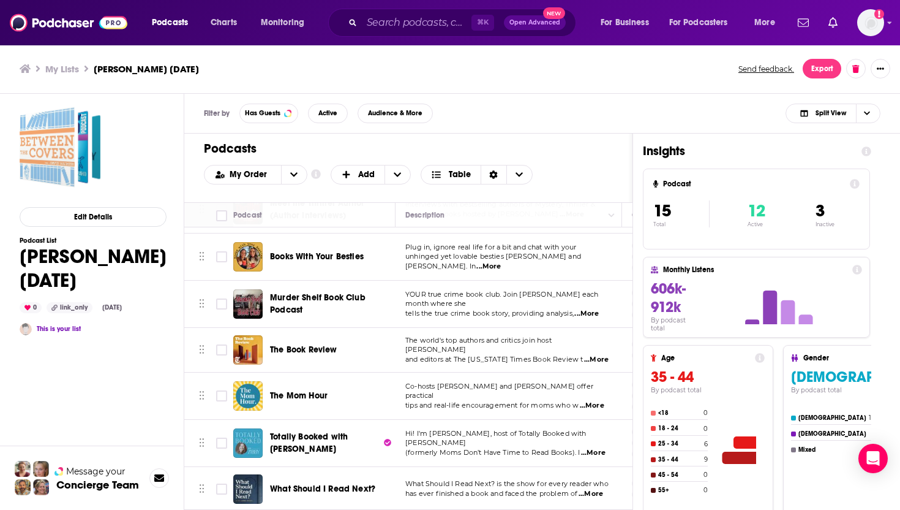
scroll to position [423, 0]
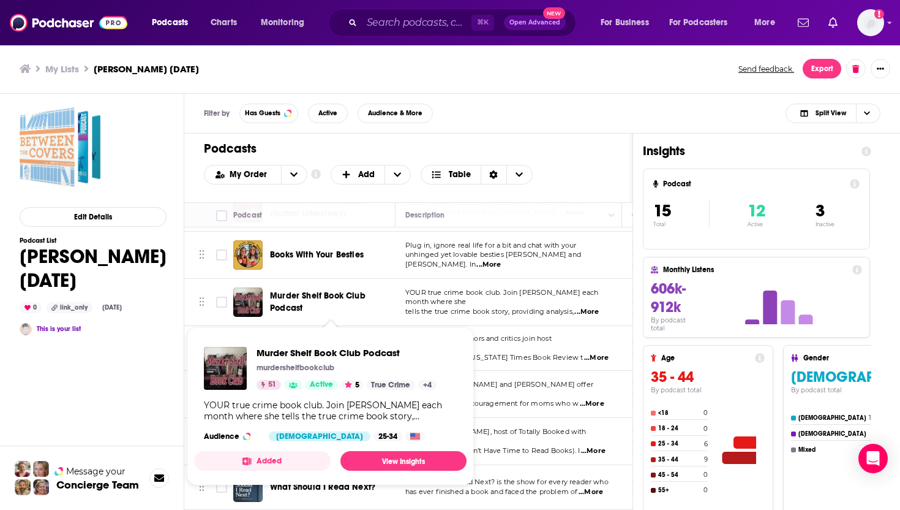
click at [322, 292] on span "Murder Shelf Book Club Podcast" at bounding box center [318, 301] width 96 height 23
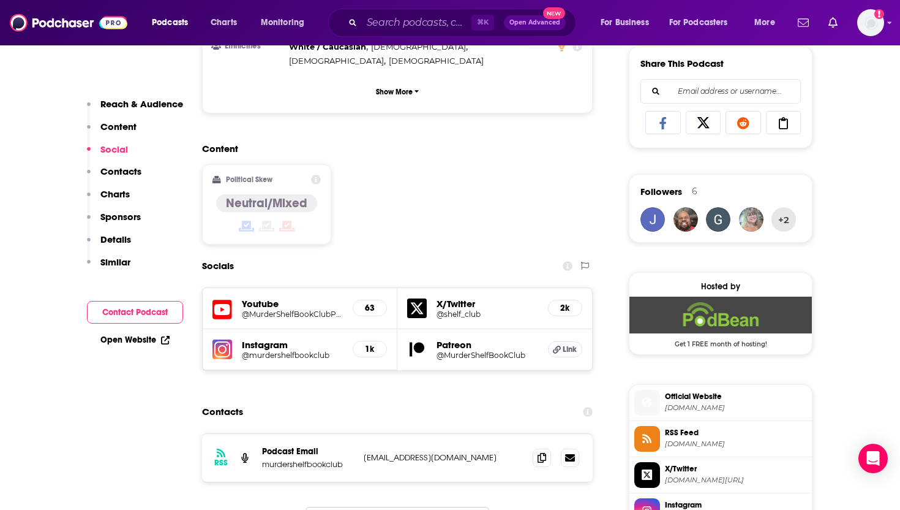
scroll to position [880, 0]
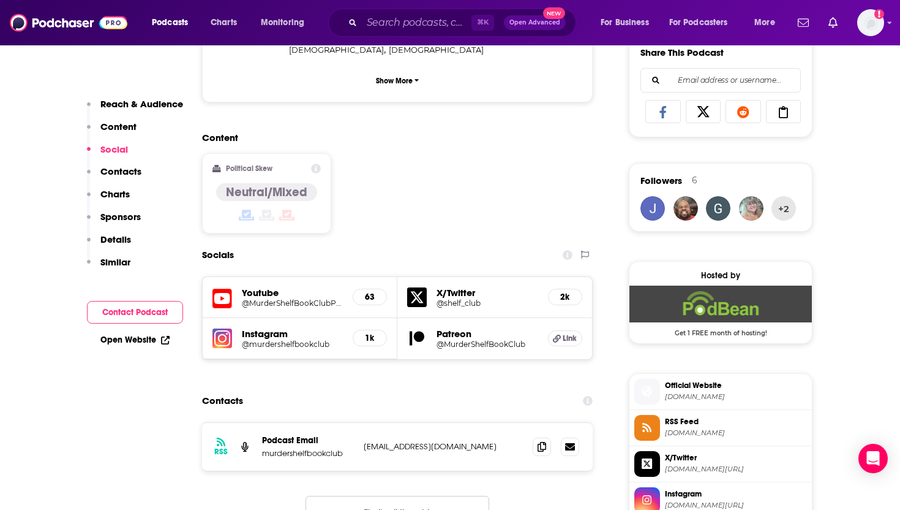
drag, startPoint x: 488, startPoint y: 398, endPoint x: 365, endPoint y: 397, distance: 123.1
click at [364, 441] on p "[EMAIL_ADDRESS][DOMAIN_NAME]" at bounding box center [443, 446] width 159 height 10
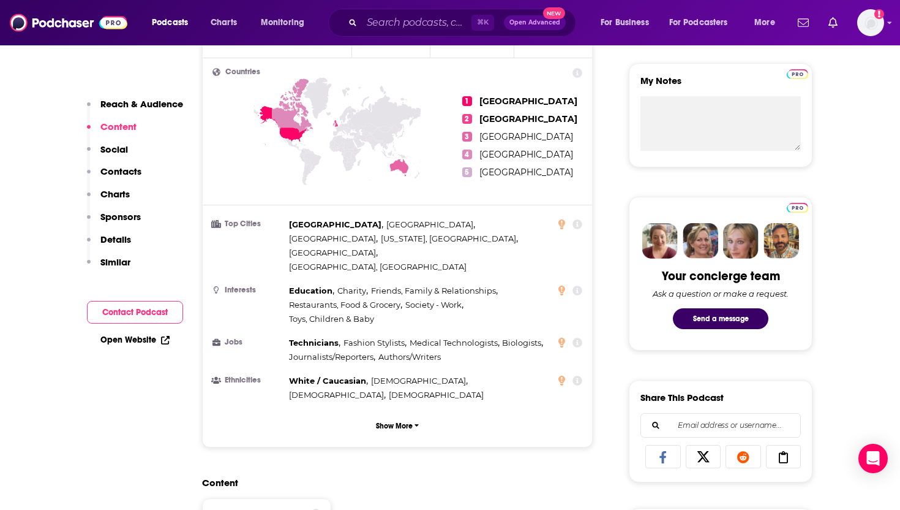
scroll to position [0, 0]
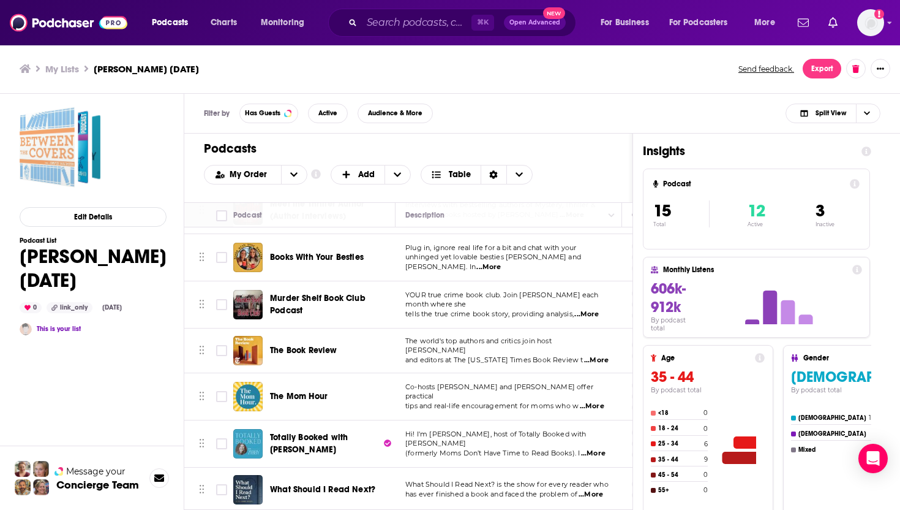
scroll to position [423, 0]
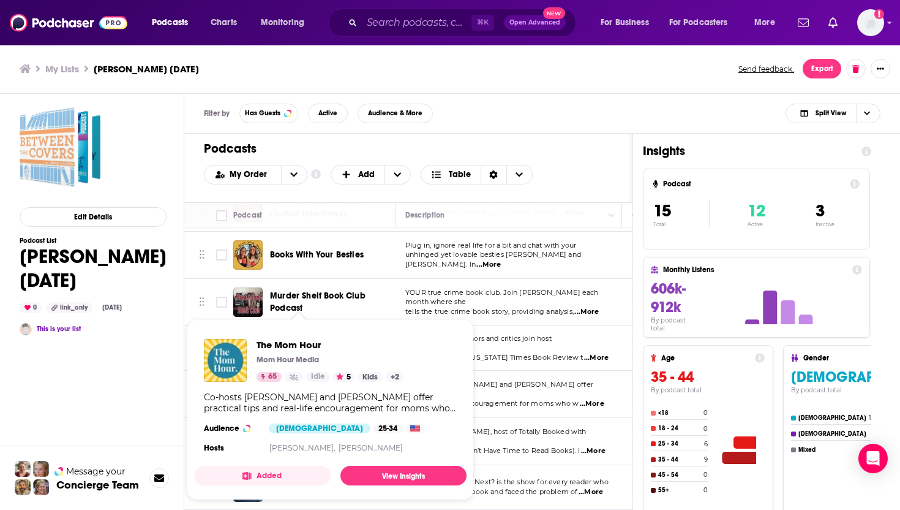
click at [311, 394] on div "Co-hosts [PERSON_NAME] and [PERSON_NAME] offer practical tips and real-life enc…" at bounding box center [330, 402] width 253 height 22
click at [298, 344] on span "The Mom Hour" at bounding box center [331, 345] width 148 height 12
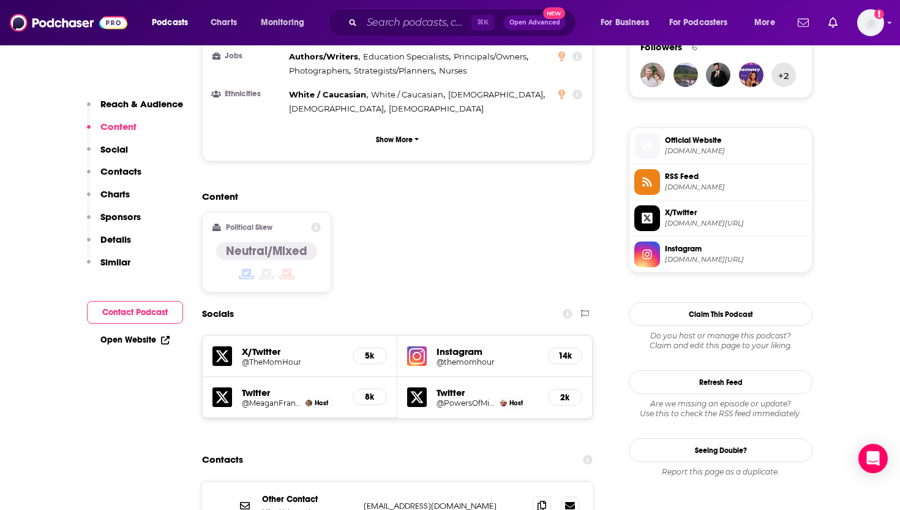
scroll to position [946, 0]
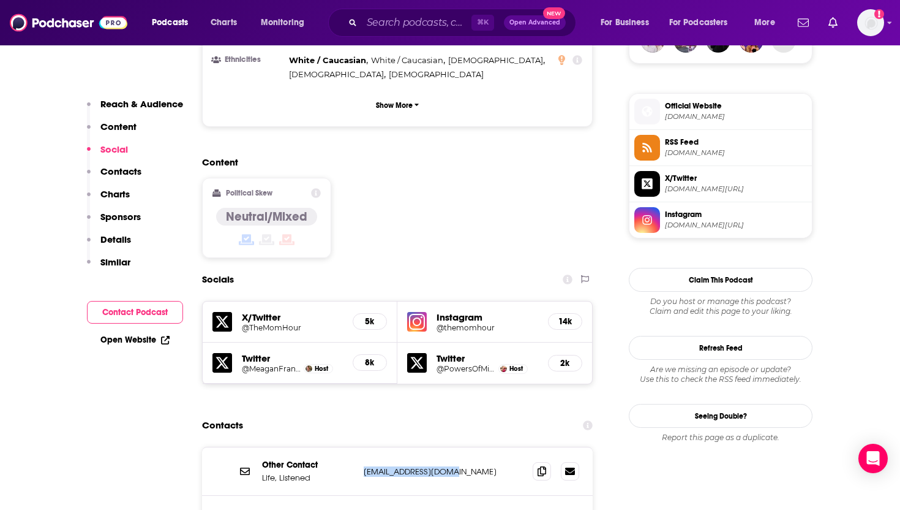
drag, startPoint x: 463, startPoint y: 423, endPoint x: 360, endPoint y: 423, distance: 102.9
click at [360, 447] on div "Other Contact Life, Listened [EMAIL_ADDRESS][DOMAIN_NAME] [EMAIL_ADDRESS][DOMAI…" at bounding box center [397, 471] width 391 height 48
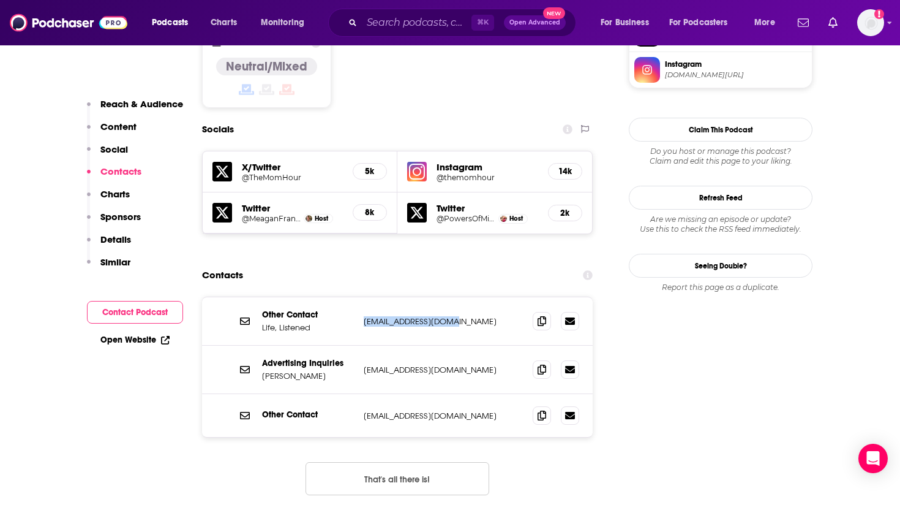
scroll to position [1113, 0]
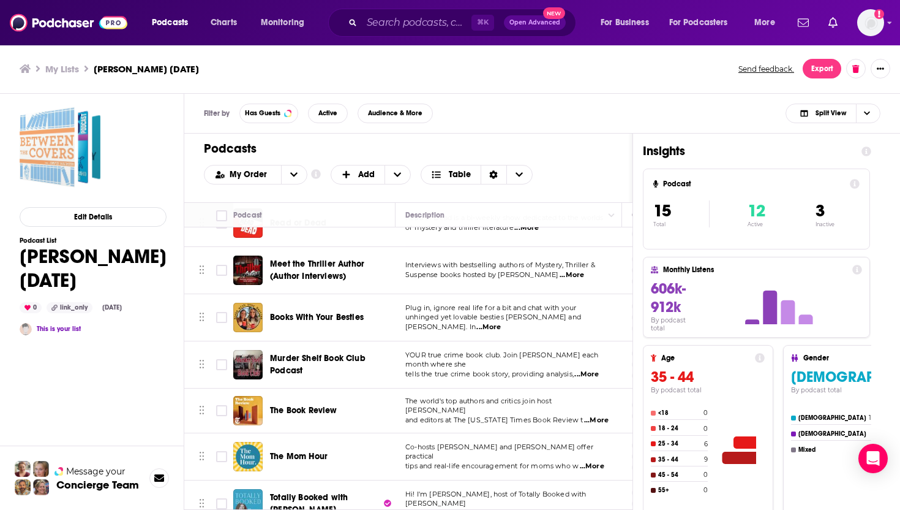
scroll to position [423, 0]
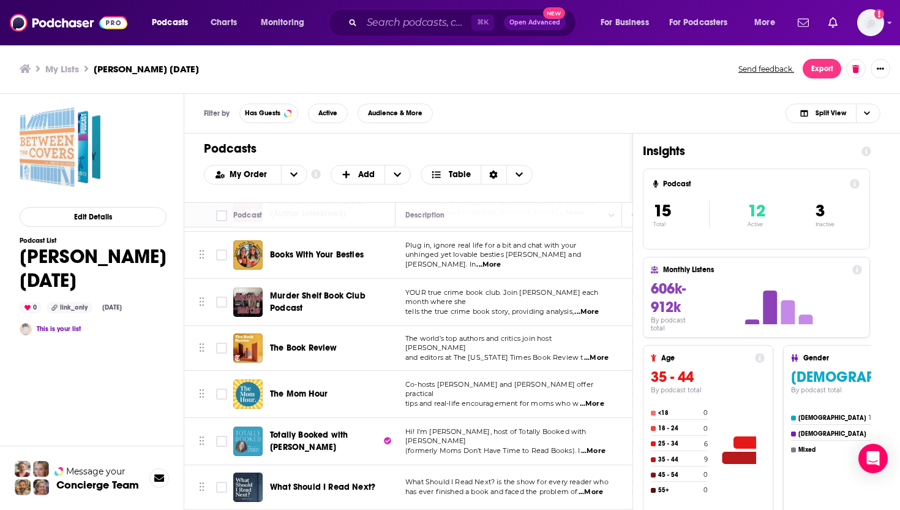
click at [300, 481] on span "What Should I Read Next?" at bounding box center [322, 486] width 105 height 10
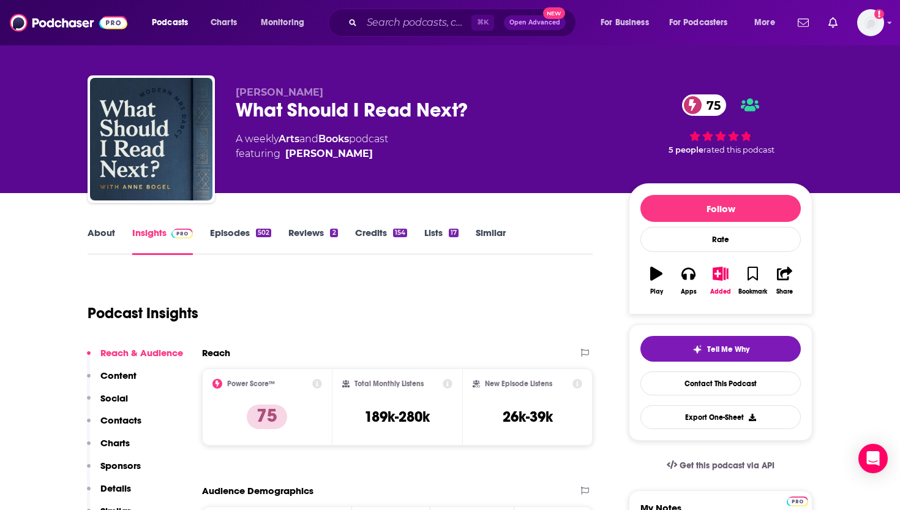
scroll to position [8, 0]
